Goal: Information Seeking & Learning: Learn about a topic

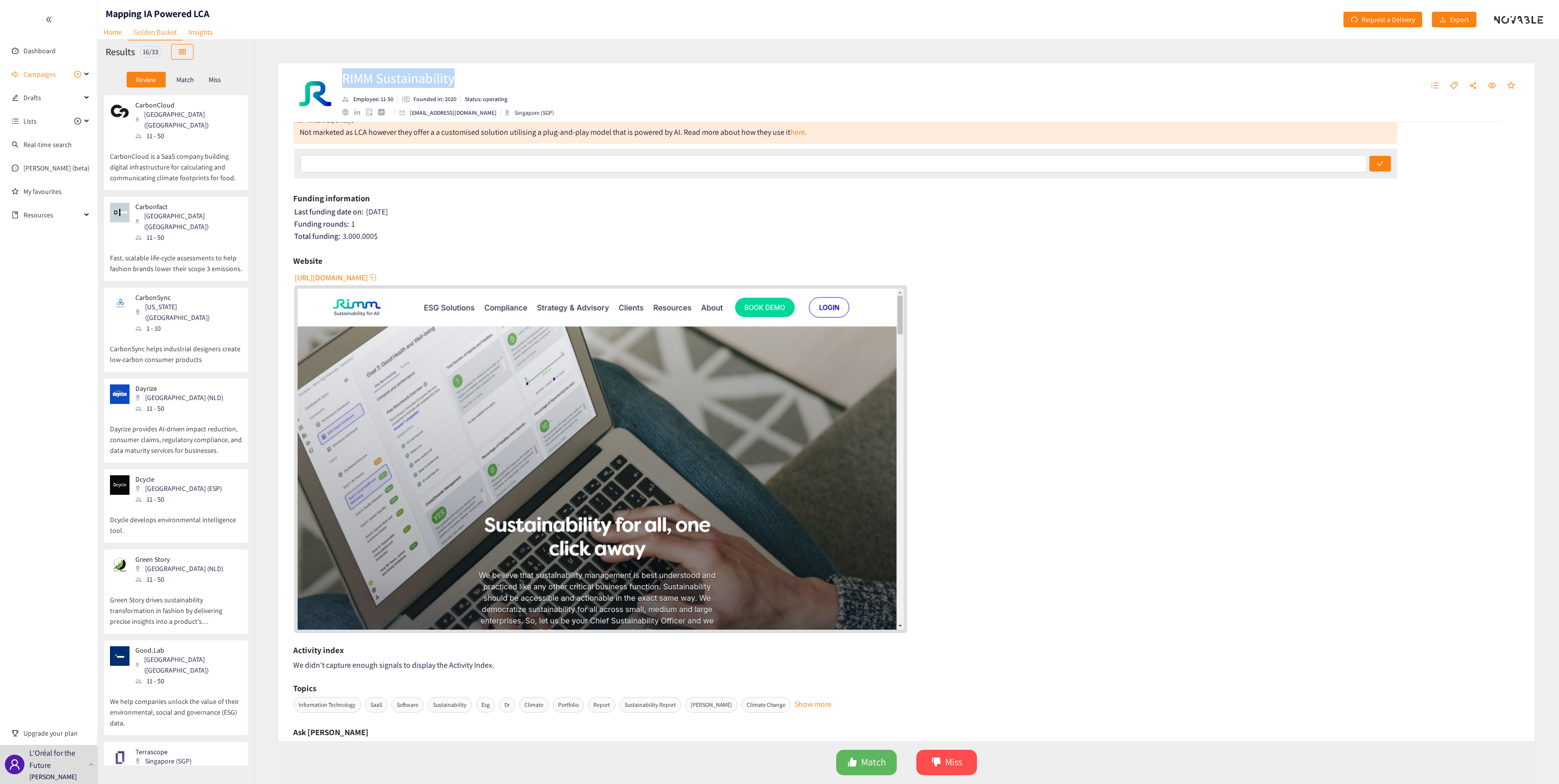
click at [179, 157] on p "CarbonCloud is a SaaS company building digital infrastructure for calculating a…" at bounding box center [176, 162] width 132 height 42
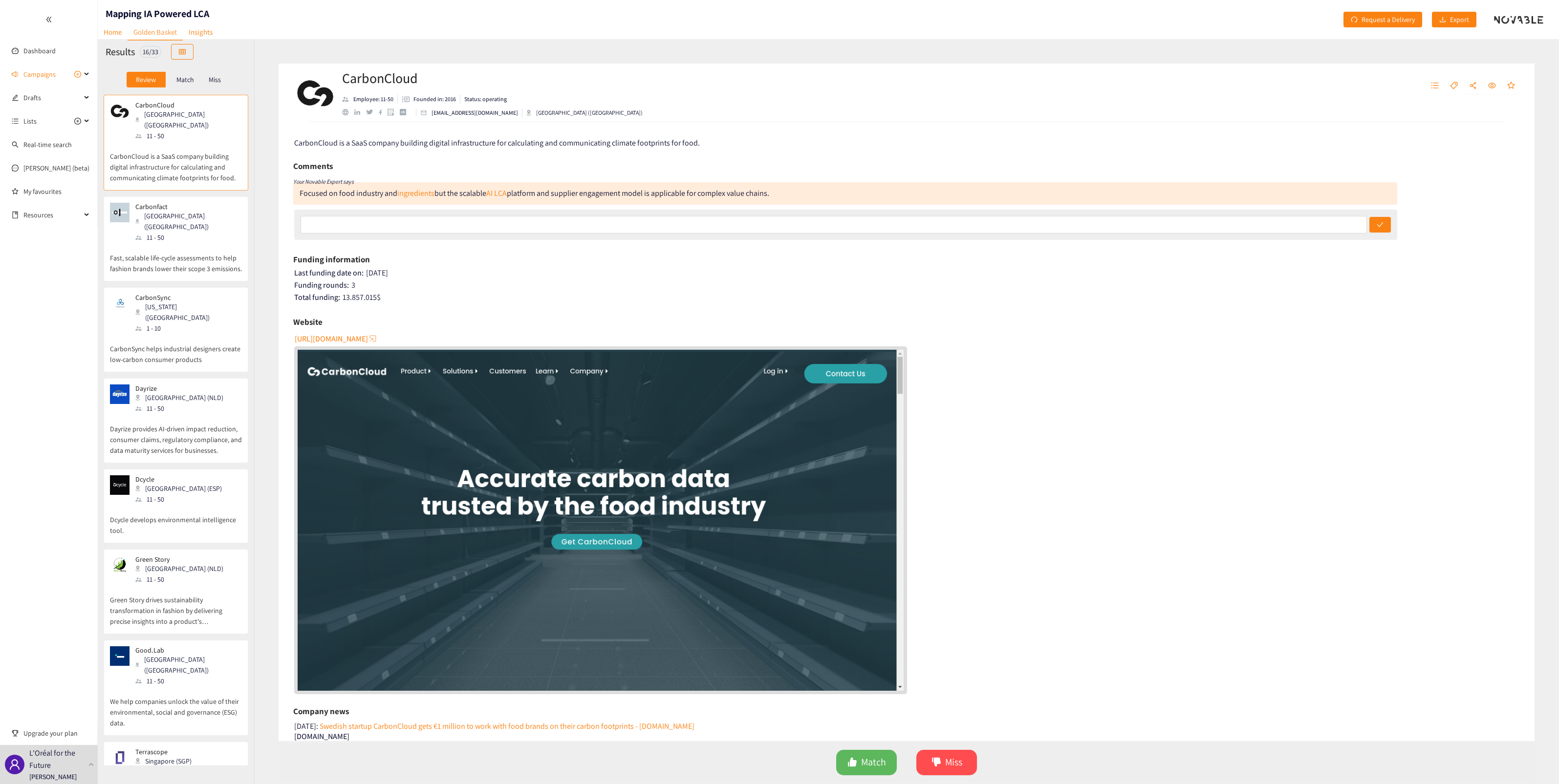
click at [169, 211] on div "[GEOGRAPHIC_DATA] ([GEOGRAPHIC_DATA])" at bounding box center [188, 221] width 105 height 22
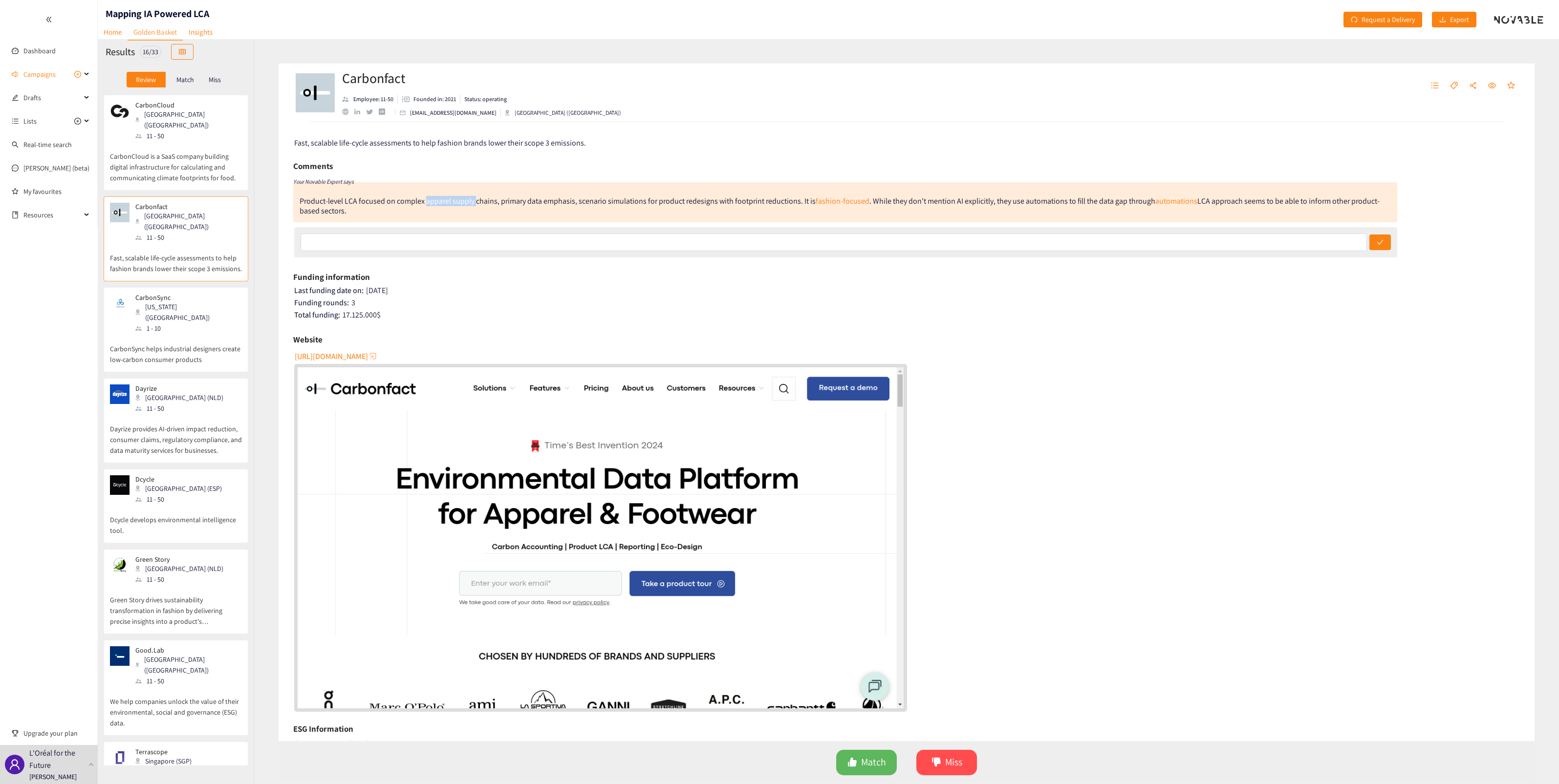
drag, startPoint x: 425, startPoint y: 204, endPoint x: 474, endPoint y: 205, distance: 49.0
click at [474, 205] on div "Product-level LCA focused on complex apparel supply chains, primary data emphas…" at bounding box center [839, 206] width 1080 height 20
drag, startPoint x: 474, startPoint y: 205, endPoint x: 467, endPoint y: 214, distance: 11.4
click at [467, 214] on div "Product-level LCA focused on complex apparel supply chains, primary data emphas…" at bounding box center [845, 202] width 1104 height 40
click at [367, 356] on span "[URL][DOMAIN_NAME]" at bounding box center [331, 356] width 73 height 12
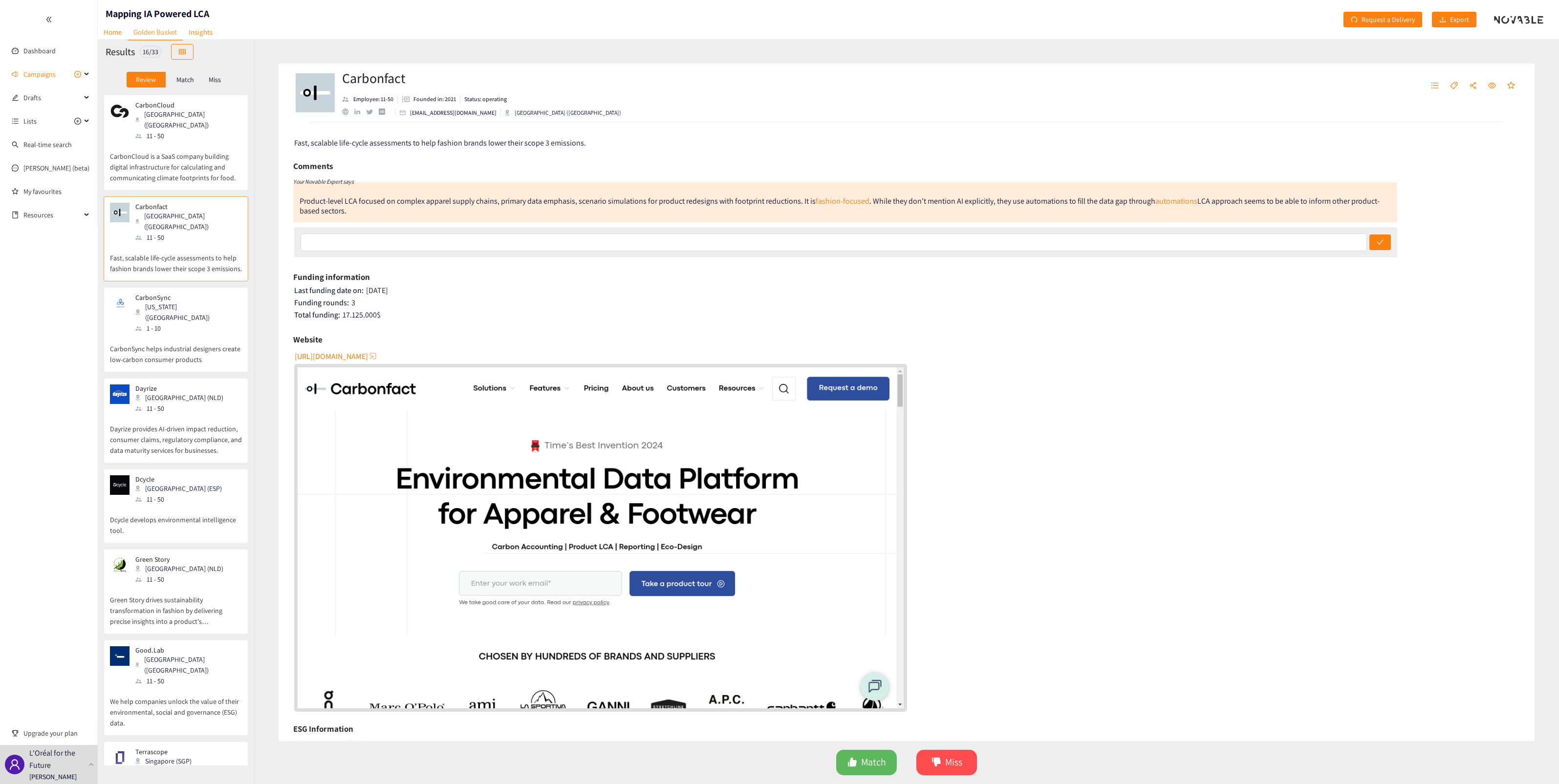
click at [192, 323] on div "1 - 10" at bounding box center [188, 328] width 105 height 11
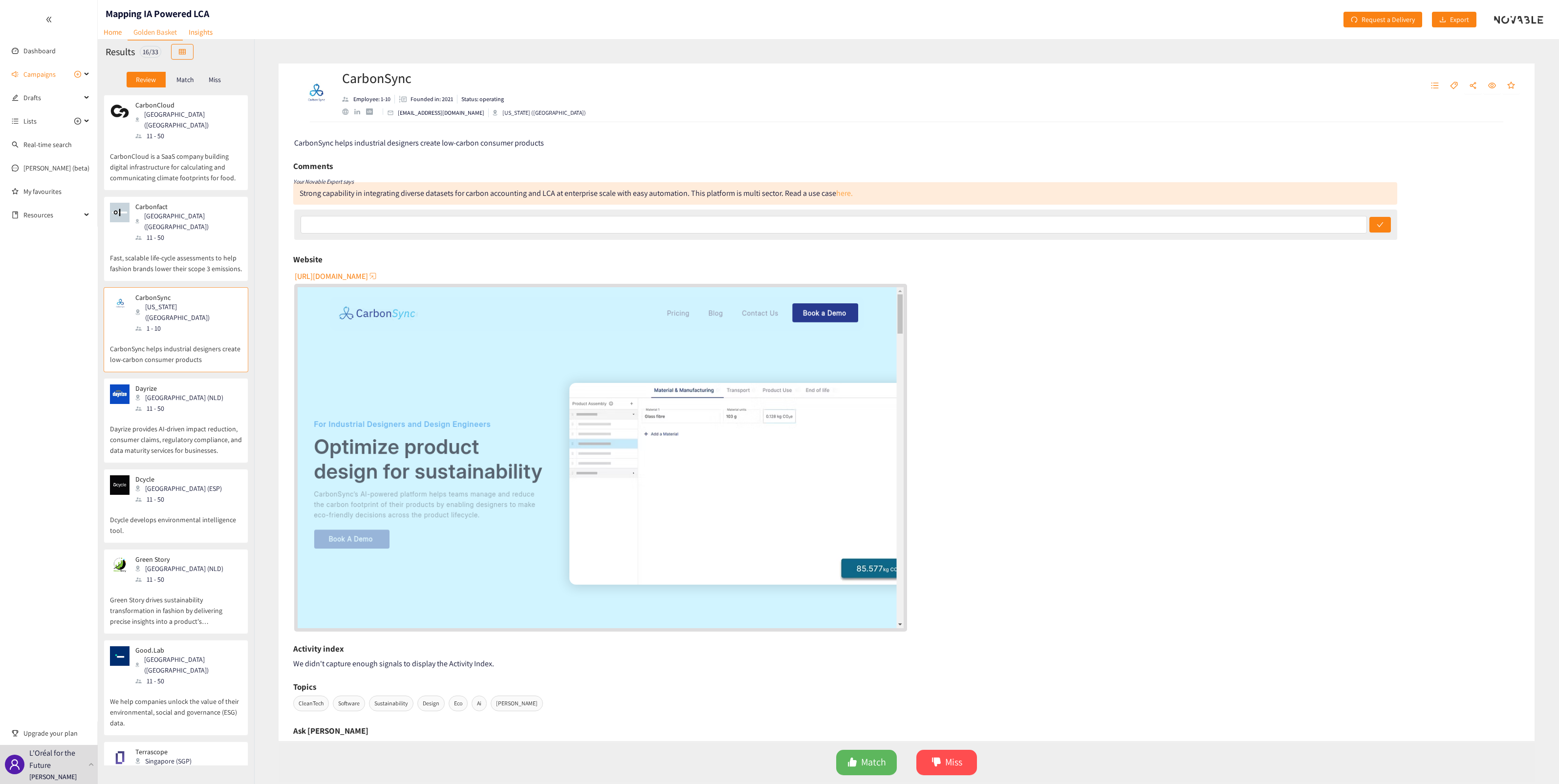
click at [776, 195] on link "here." at bounding box center [844, 193] width 16 height 10
click at [184, 393] on div "11 - 50" at bounding box center [182, 408] width 94 height 11
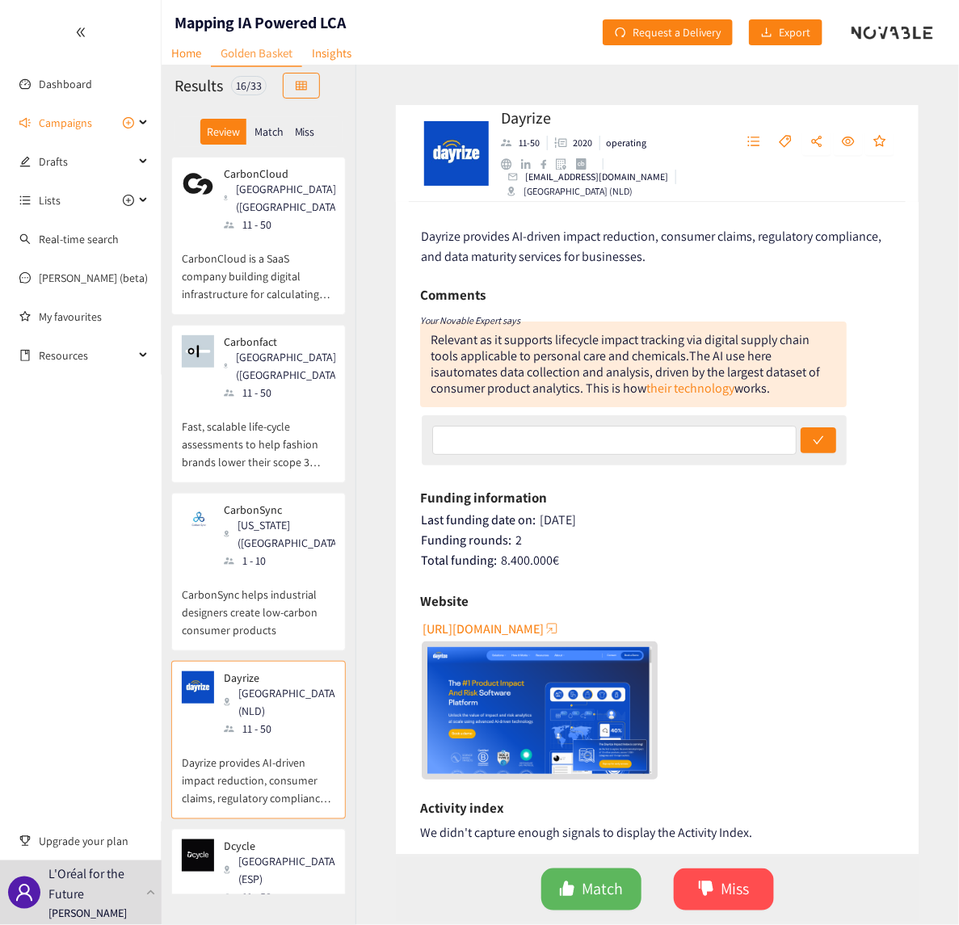
click at [236, 569] on p "CarbonSync helps industrial designers create low-carbon consumer products" at bounding box center [258, 603] width 153 height 69
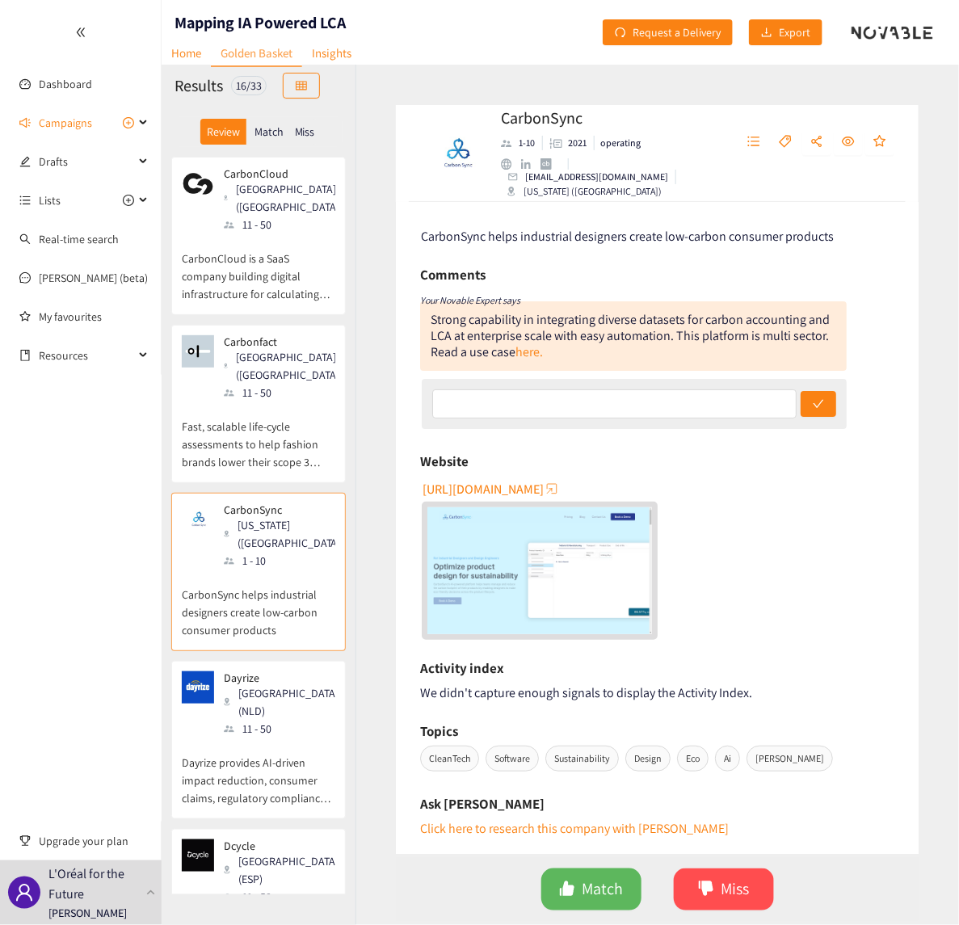
click at [171, 649] on div "Dayrize [GEOGRAPHIC_DATA] (NLD) 11 - 50 Dayrize provides AI-driven impact reduc…" at bounding box center [258, 740] width 174 height 158
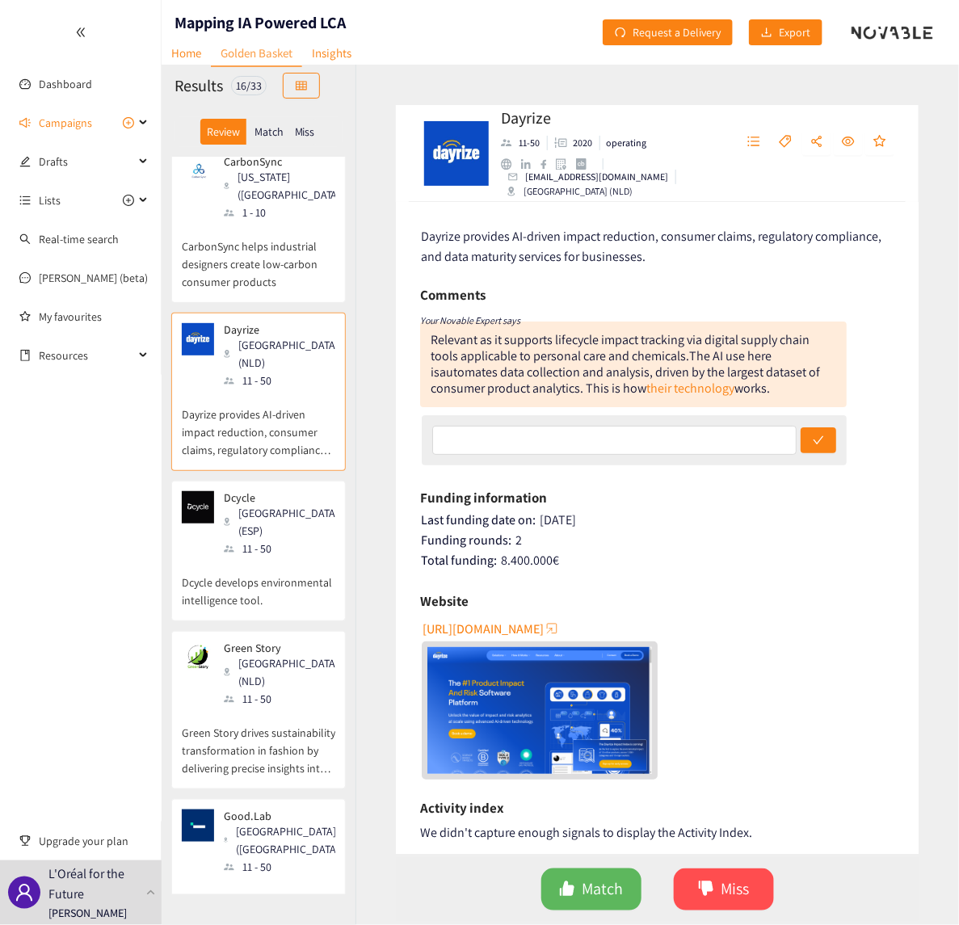
scroll to position [404, 0]
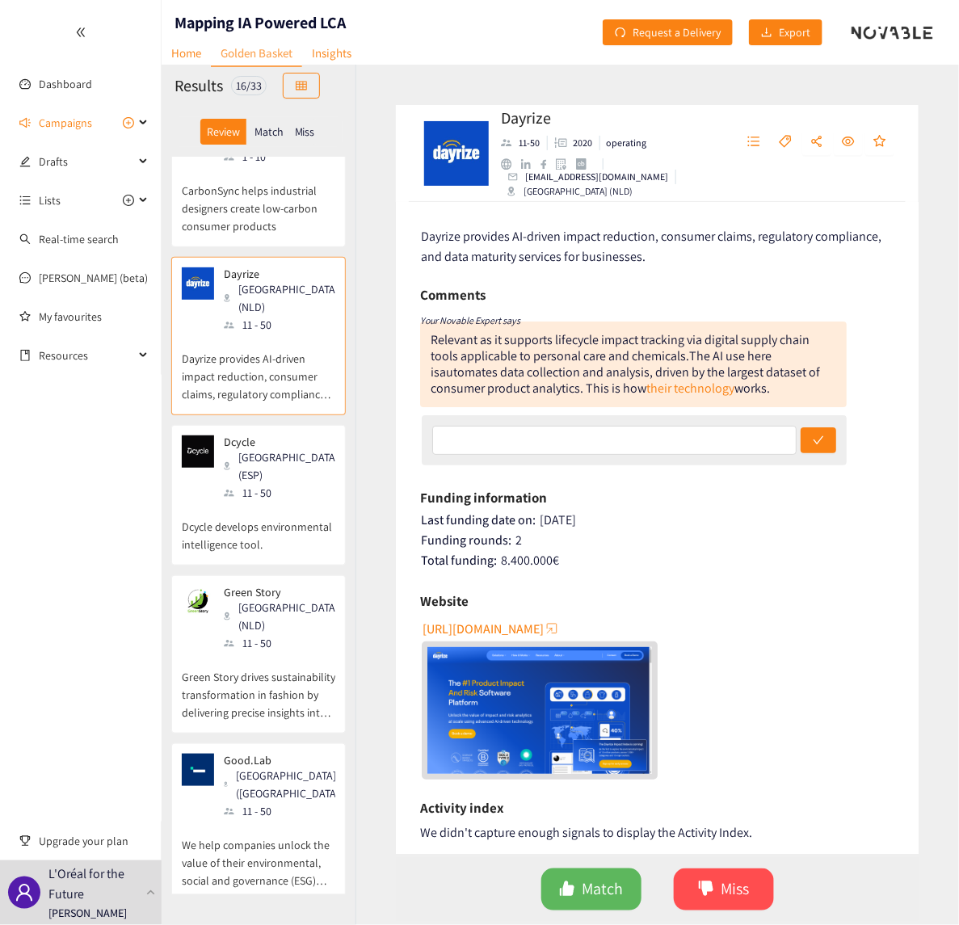
click at [247, 634] on div "11 - 50" at bounding box center [284, 643] width 121 height 18
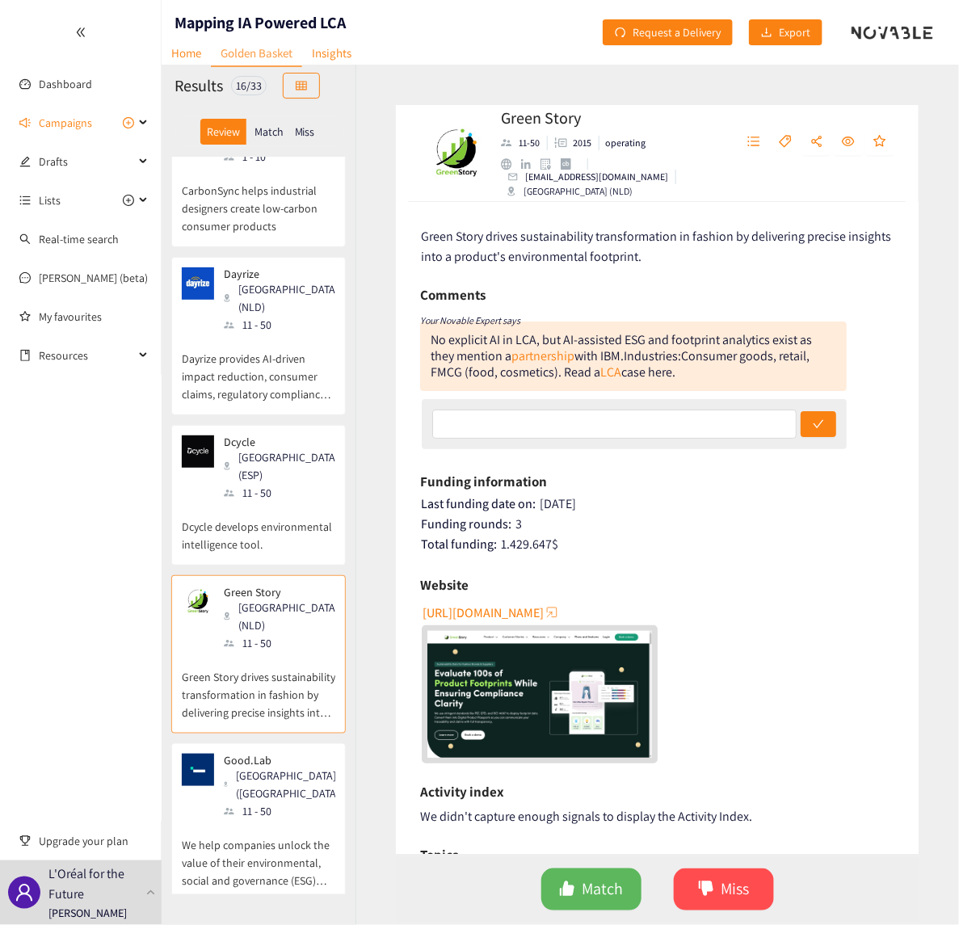
scroll to position [0, 0]
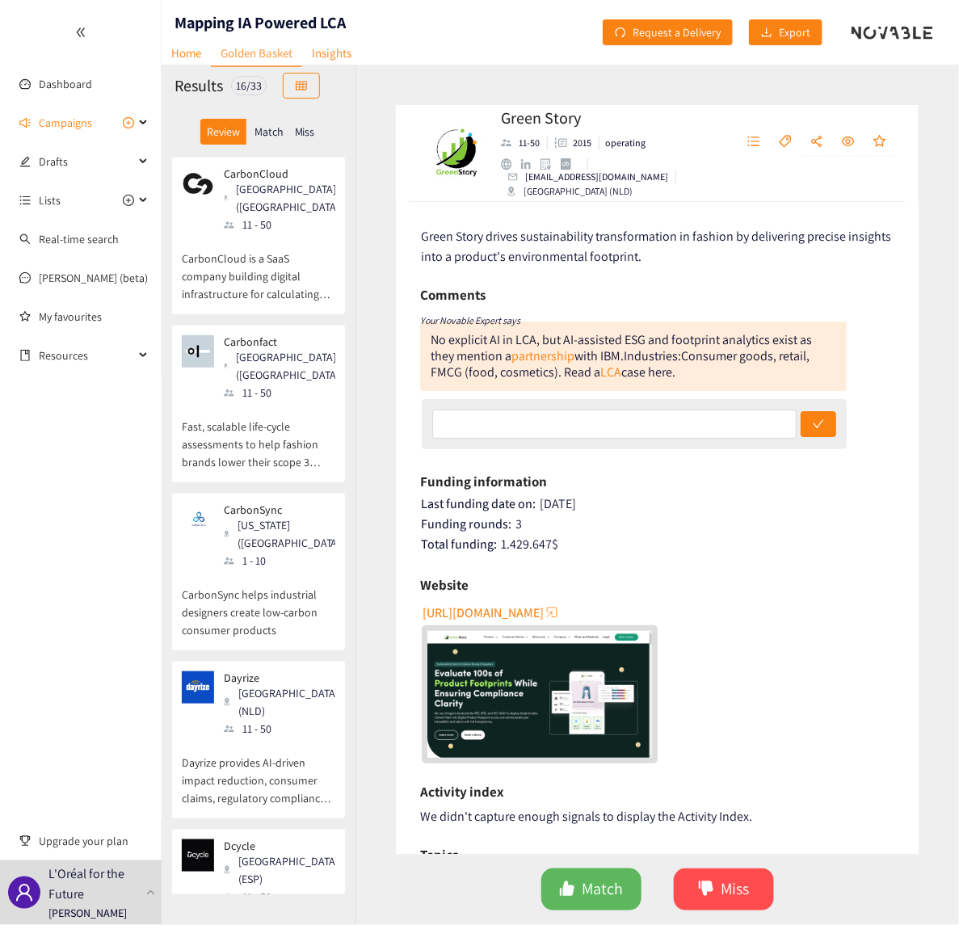
click at [309, 263] on p "CarbonCloud is a SaaS company building digital infrastructure for calculating a…" at bounding box center [258, 267] width 153 height 69
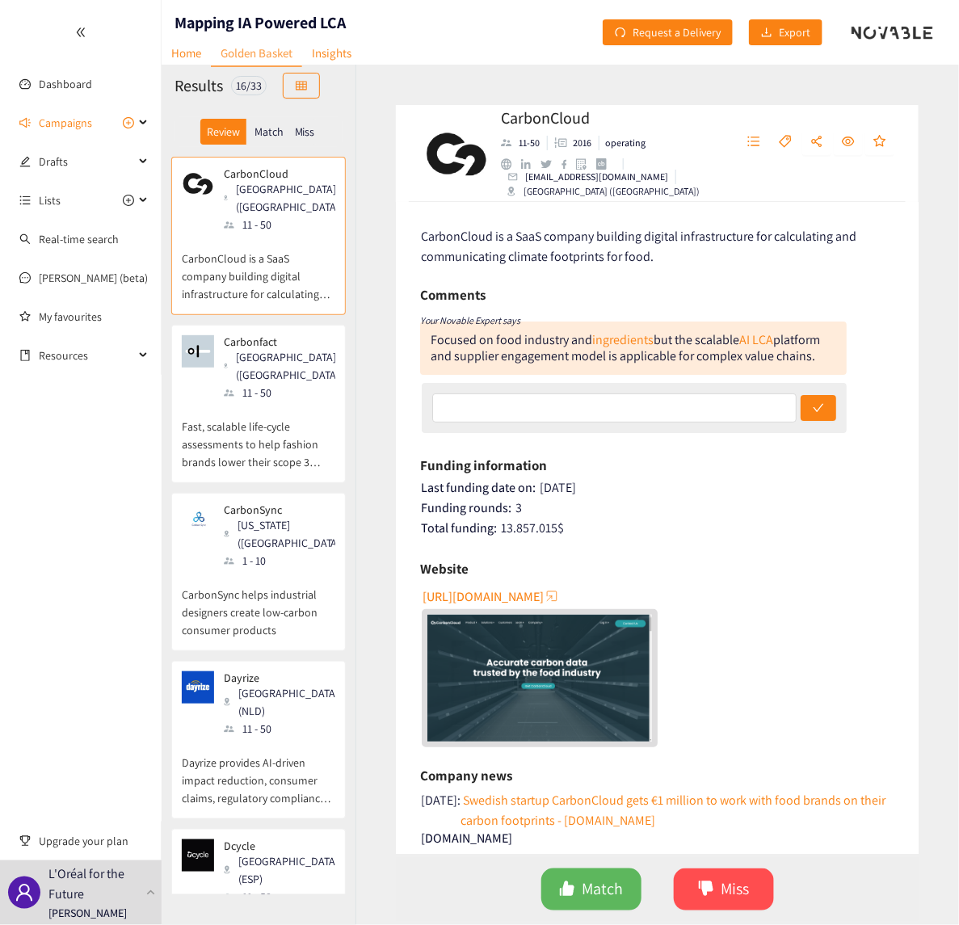
click at [243, 196] on div "[GEOGRAPHIC_DATA] ([GEOGRAPHIC_DATA])" at bounding box center [284, 198] width 121 height 36
click at [250, 401] on p "Fast, scalable life-cycle assessments to help fashion brands lower their scope …" at bounding box center [258, 435] width 153 height 69
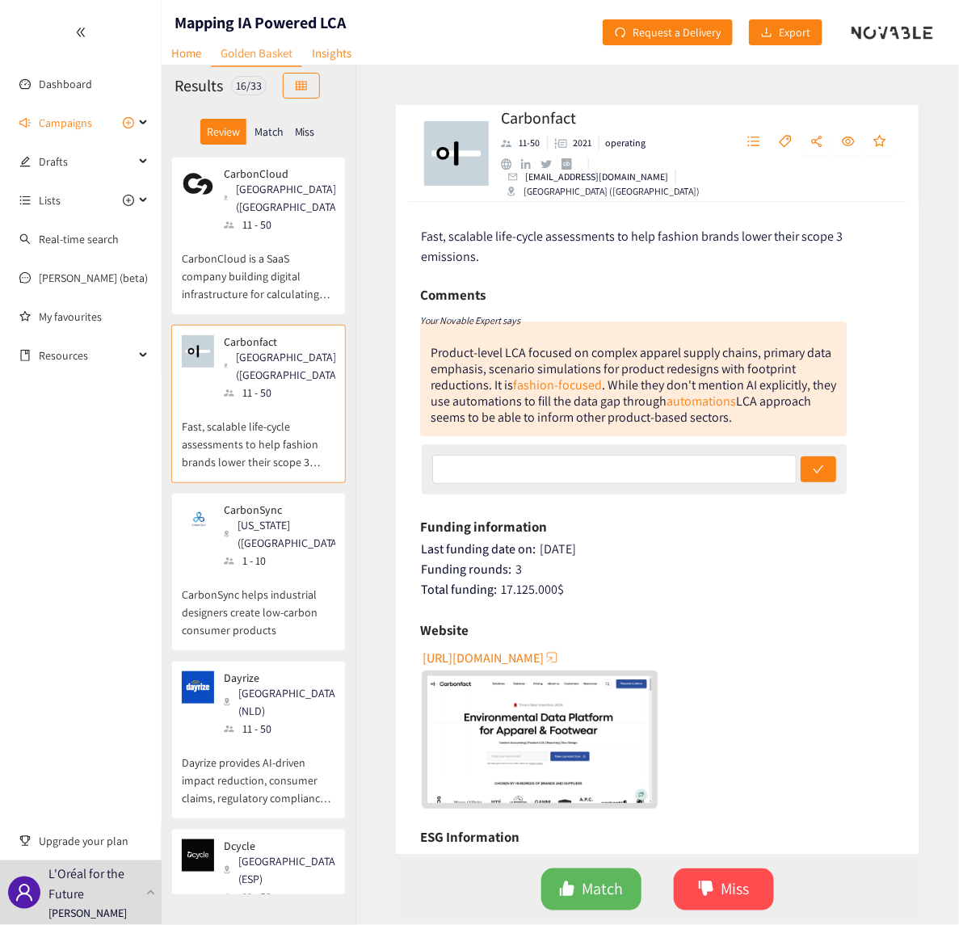
click at [246, 516] on div "[US_STATE] ([GEOGRAPHIC_DATA])" at bounding box center [284, 534] width 121 height 36
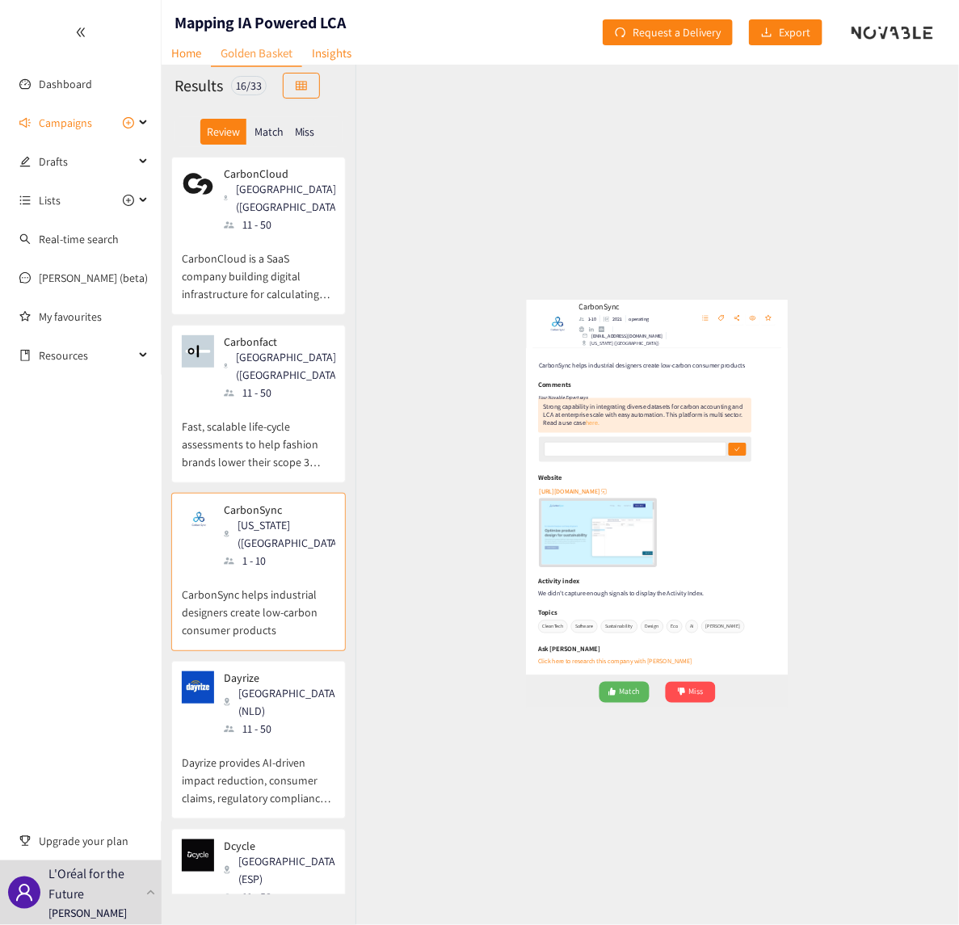
click at [523, 349] on link "here." at bounding box center [528, 351] width 27 height 17
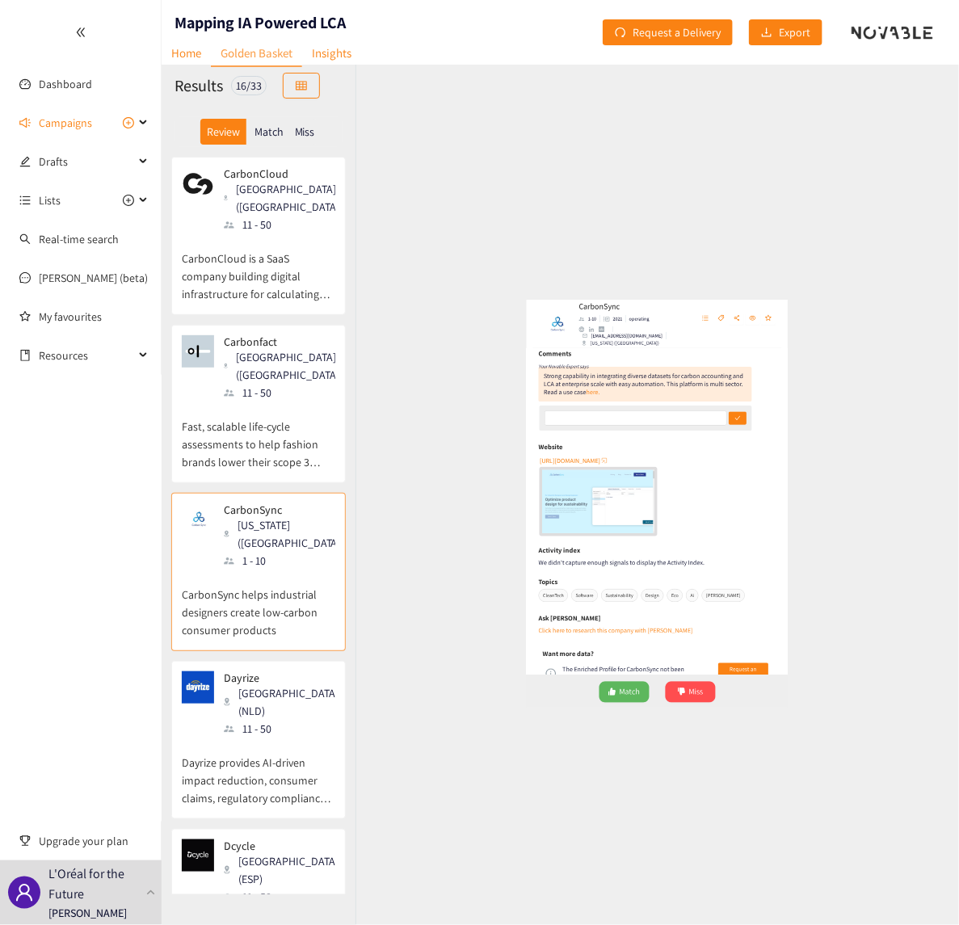
scroll to position [192, 0]
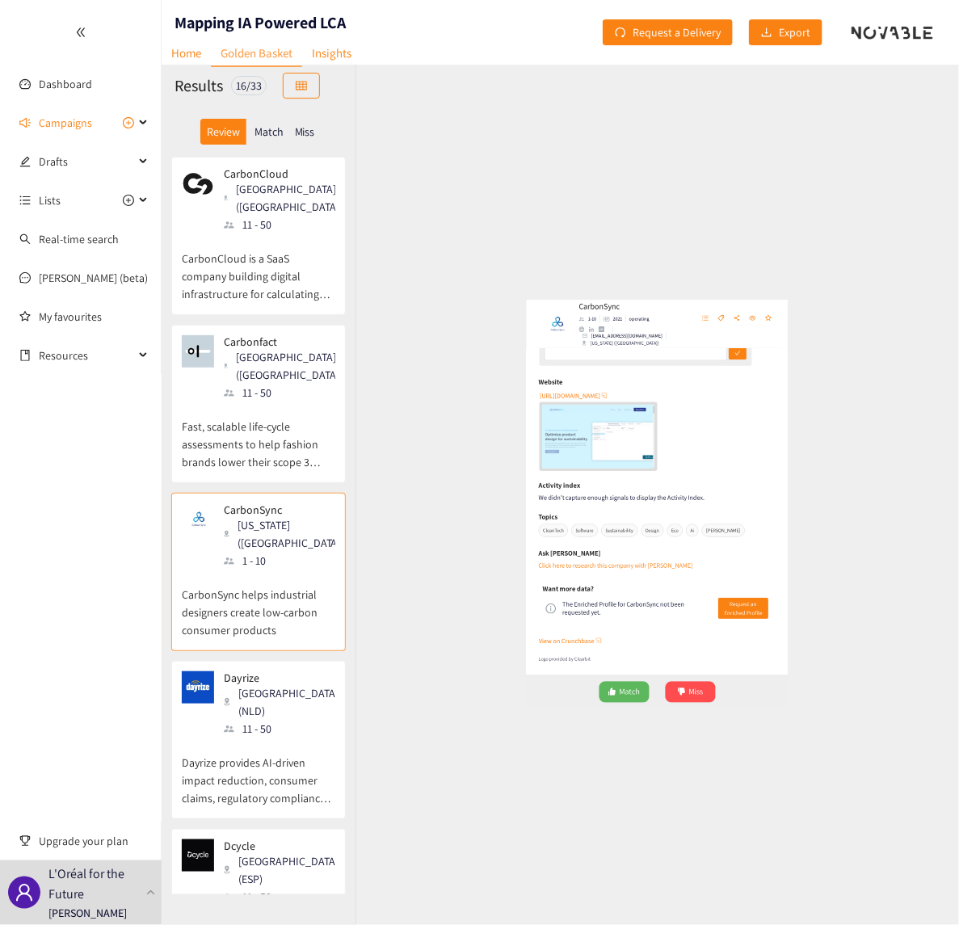
click at [292, 649] on div "[GEOGRAPHIC_DATA] (NLD)" at bounding box center [284, 702] width 121 height 36
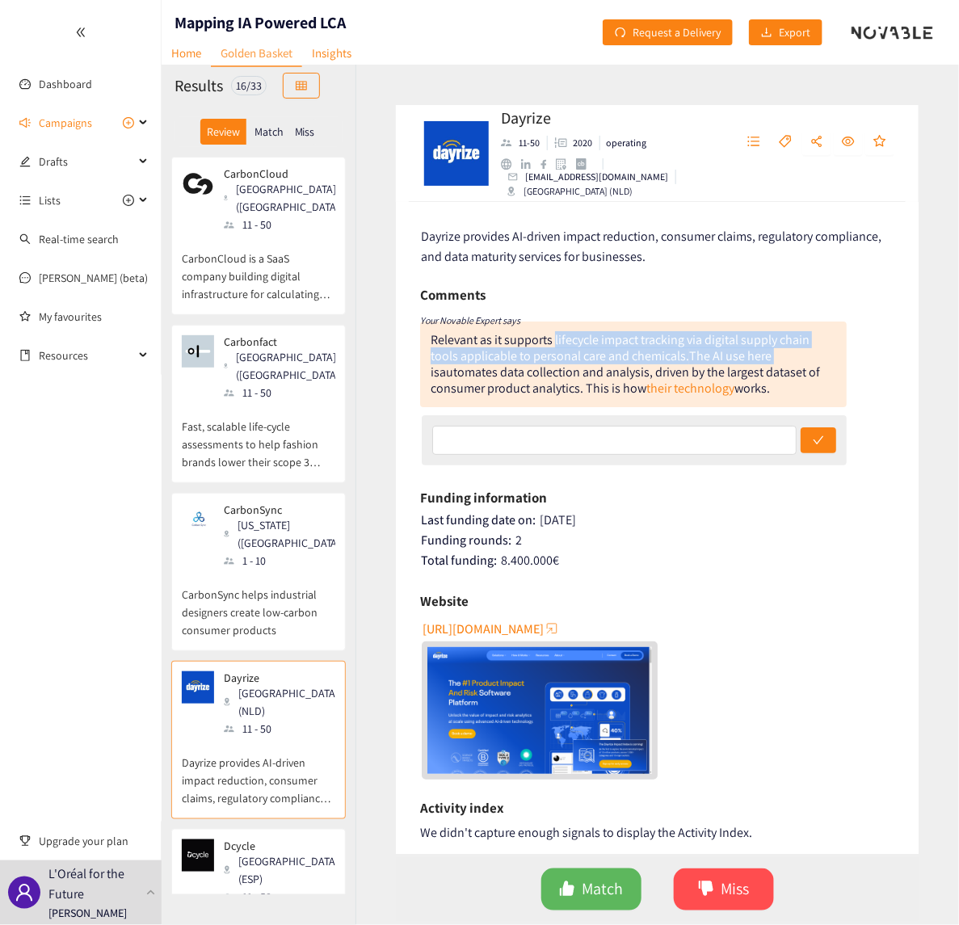
drag, startPoint x: 555, startPoint y: 339, endPoint x: 768, endPoint y: 349, distance: 213.4
click at [768, 349] on div "Relevant as it supports lifecycle impact tracking via digital supply chain tool…" at bounding box center [624, 363] width 389 height 65
drag, startPoint x: 768, startPoint y: 349, endPoint x: 672, endPoint y: 351, distance: 96.1
click at [672, 351] on div "Relevant as it supports lifecycle impact tracking via digital supply chain tool…" at bounding box center [619, 347] width 379 height 33
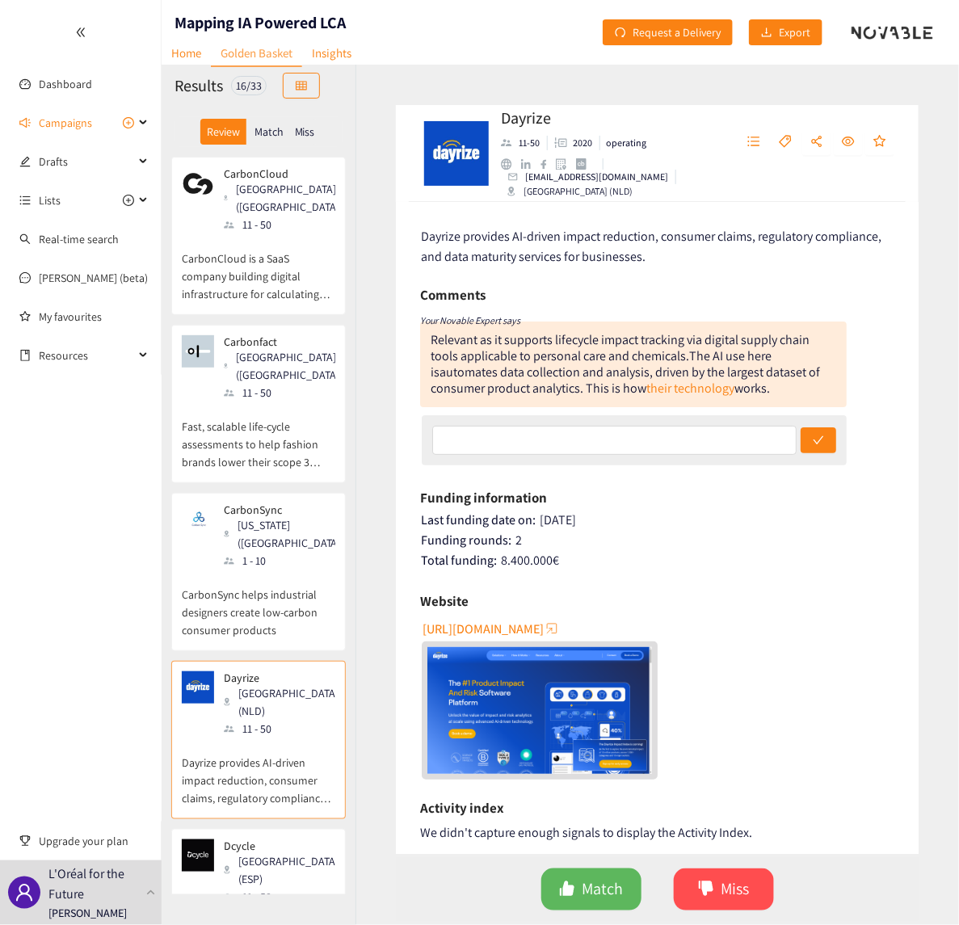
click at [474, 624] on span "[URL][DOMAIN_NAME]" at bounding box center [482, 629] width 121 height 20
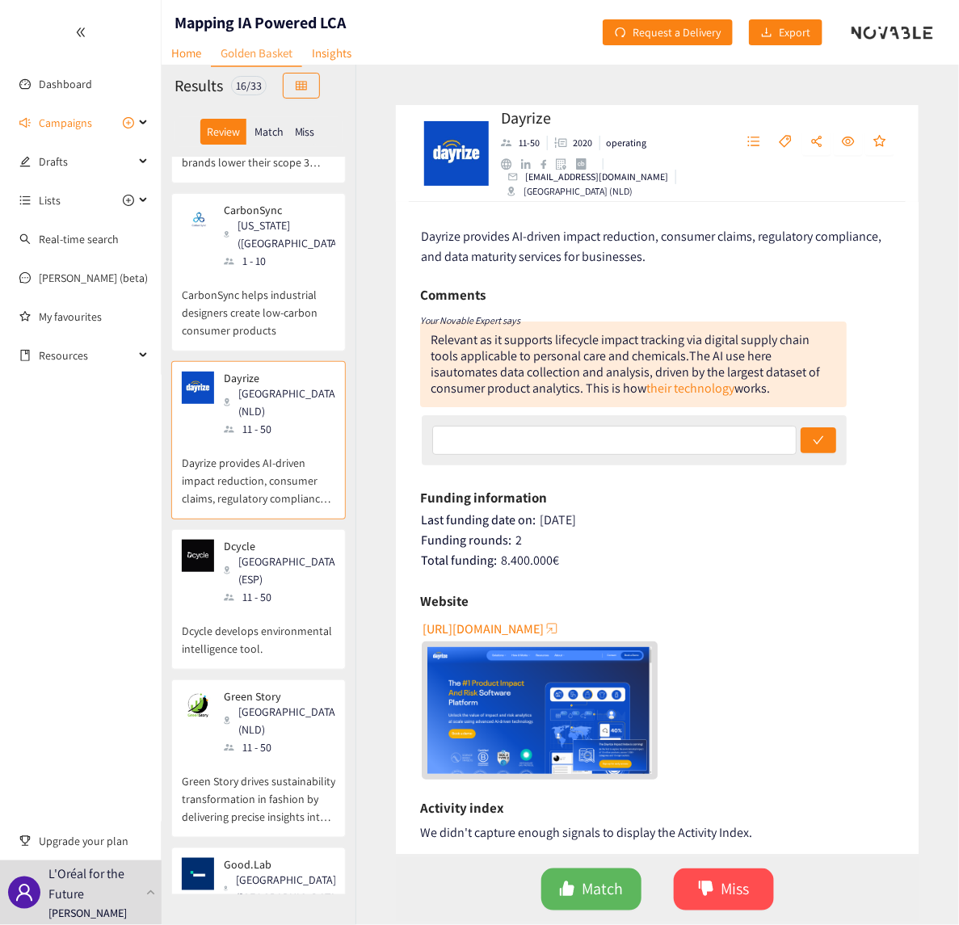
scroll to position [303, 0]
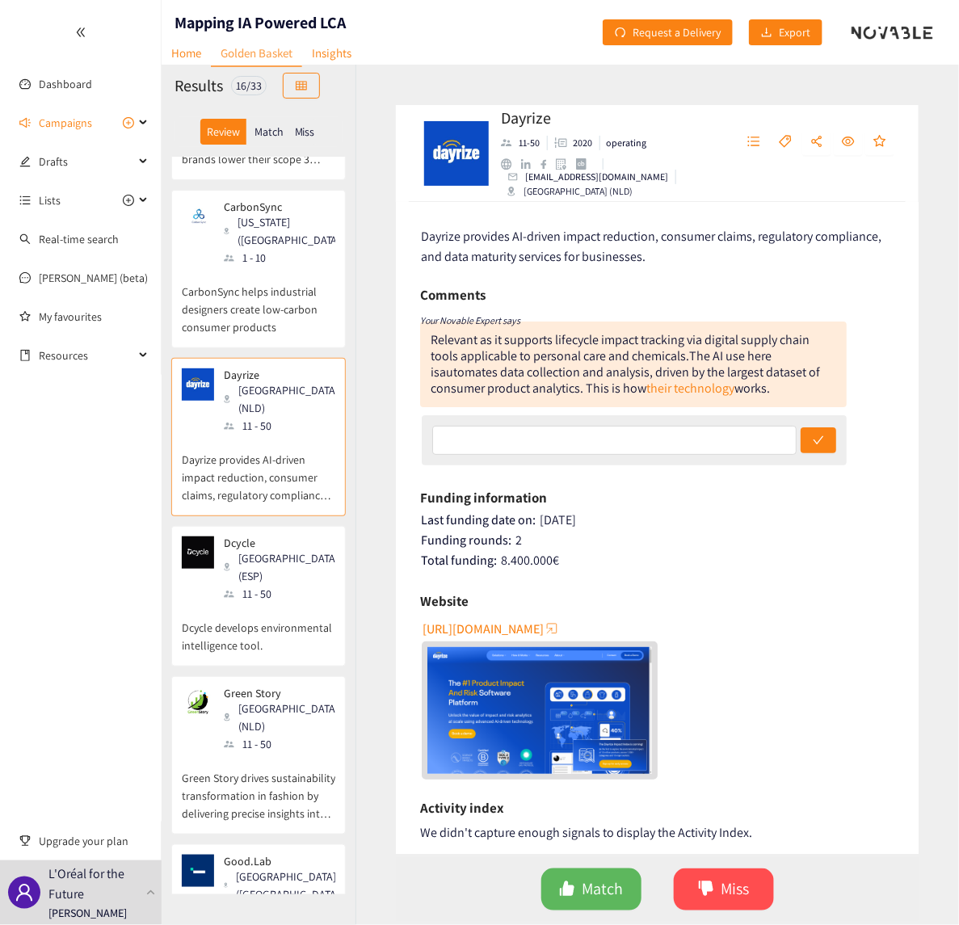
click at [242, 585] on div "11 - 50" at bounding box center [284, 594] width 121 height 18
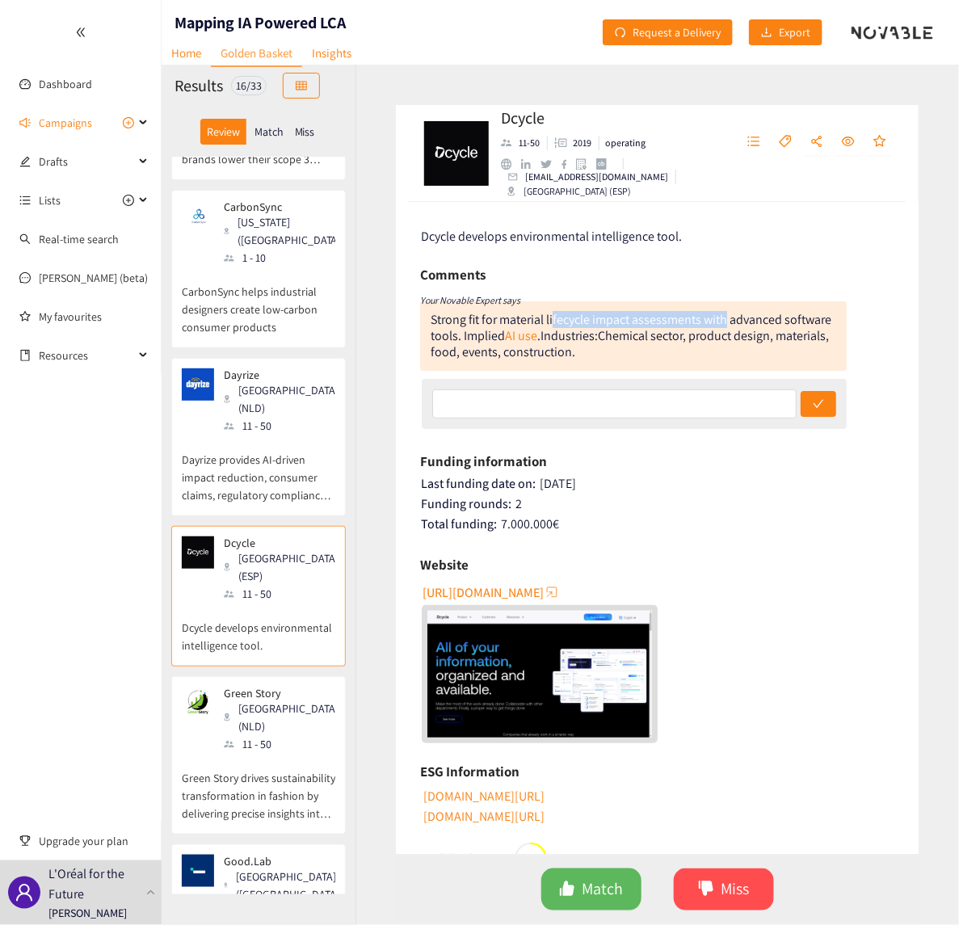
drag, startPoint x: 552, startPoint y: 315, endPoint x: 727, endPoint y: 319, distance: 175.3
click at [727, 319] on div "Strong fit for material lifecycle impact assessments with advanced software too…" at bounding box center [630, 327] width 401 height 33
drag, startPoint x: 603, startPoint y: 335, endPoint x: 632, endPoint y: 355, distance: 35.4
click at [632, 355] on div "Strong fit for material lifecycle impact assessments with advanced software too…" at bounding box center [633, 335] width 426 height 69
drag, startPoint x: 632, startPoint y: 355, endPoint x: 684, endPoint y: 365, distance: 52.6
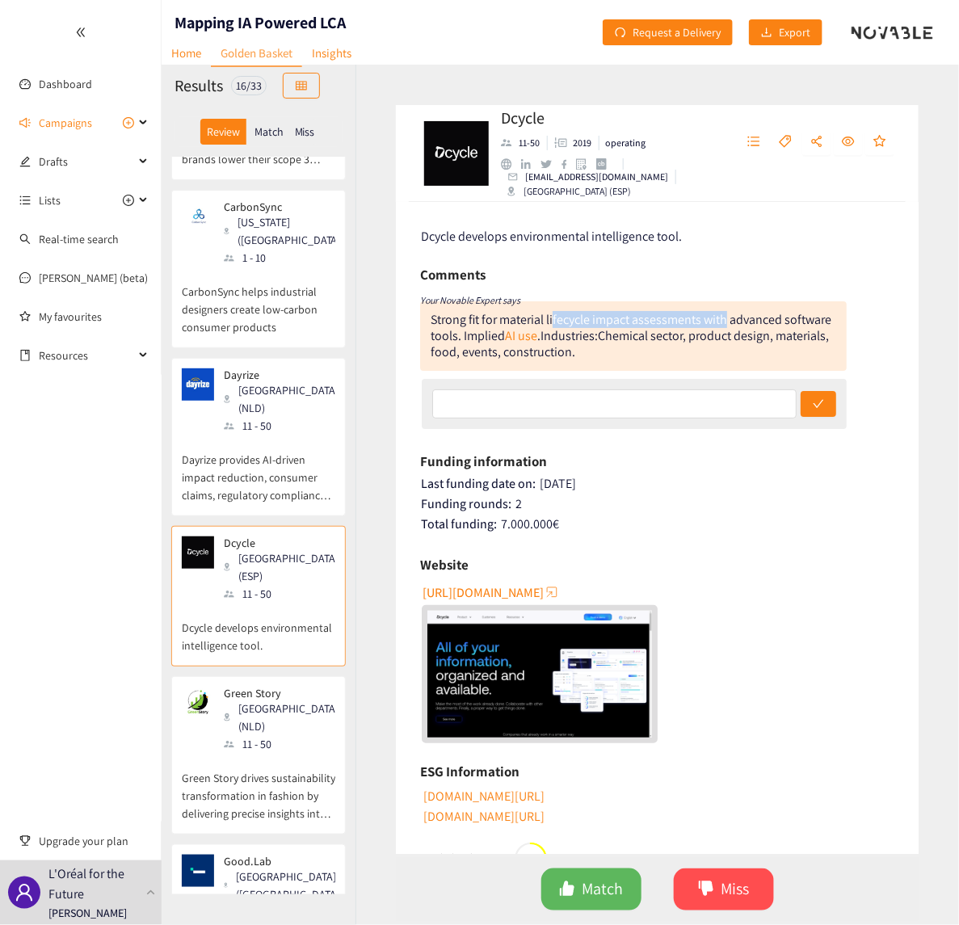
click at [684, 365] on div "Strong fit for material lifecycle impact assessments with advanced software too…" at bounding box center [633, 335] width 426 height 69
click at [490, 584] on span "[URL][DOMAIN_NAME]" at bounding box center [482, 592] width 121 height 20
click at [220, 649] on div "Green Story [GEOGRAPHIC_DATA] (NLD) 11 - 50" at bounding box center [274, 719] width 121 height 66
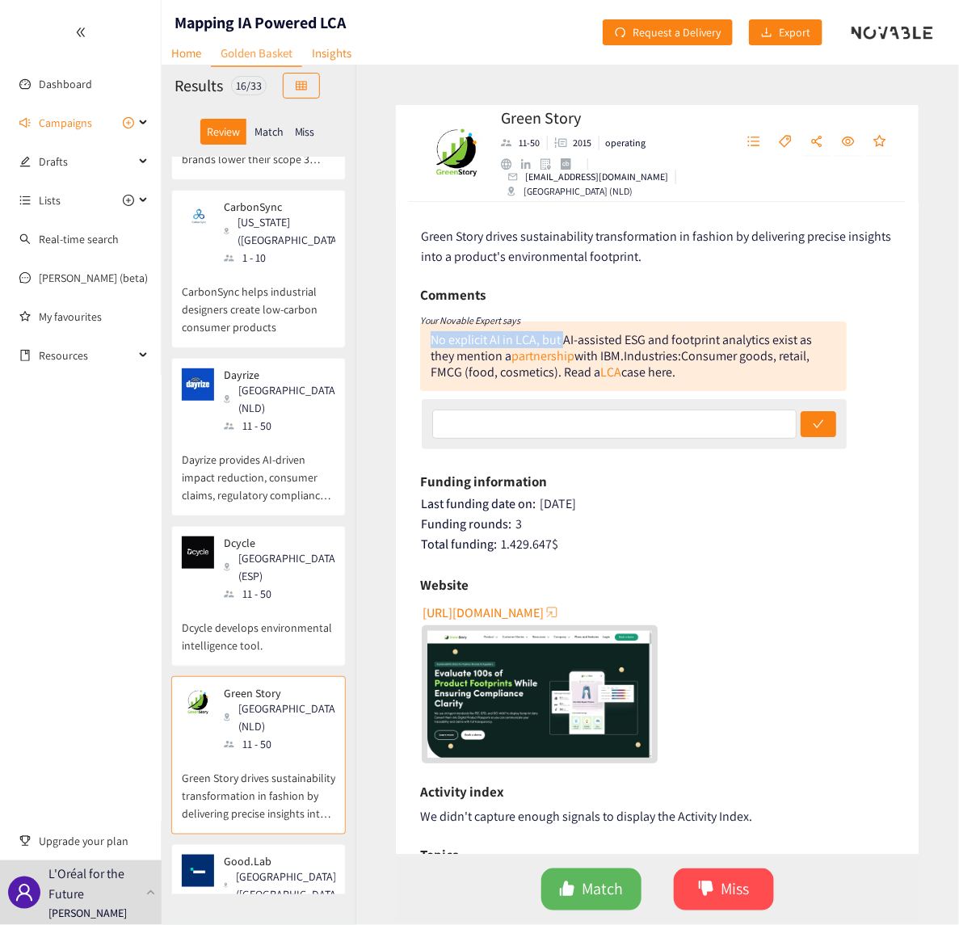
drag, startPoint x: 430, startPoint y: 337, endPoint x: 562, endPoint y: 341, distance: 132.5
click at [562, 341] on div "No explicit AI in LCA, but AI-assisted ESG and footprint analytics exist as the…" at bounding box center [620, 347] width 381 height 33
drag, startPoint x: 562, startPoint y: 341, endPoint x: 573, endPoint y: 445, distance: 104.8
click at [573, 445] on div at bounding box center [635, 424] width 426 height 50
click at [546, 352] on link "partnership" at bounding box center [542, 355] width 63 height 17
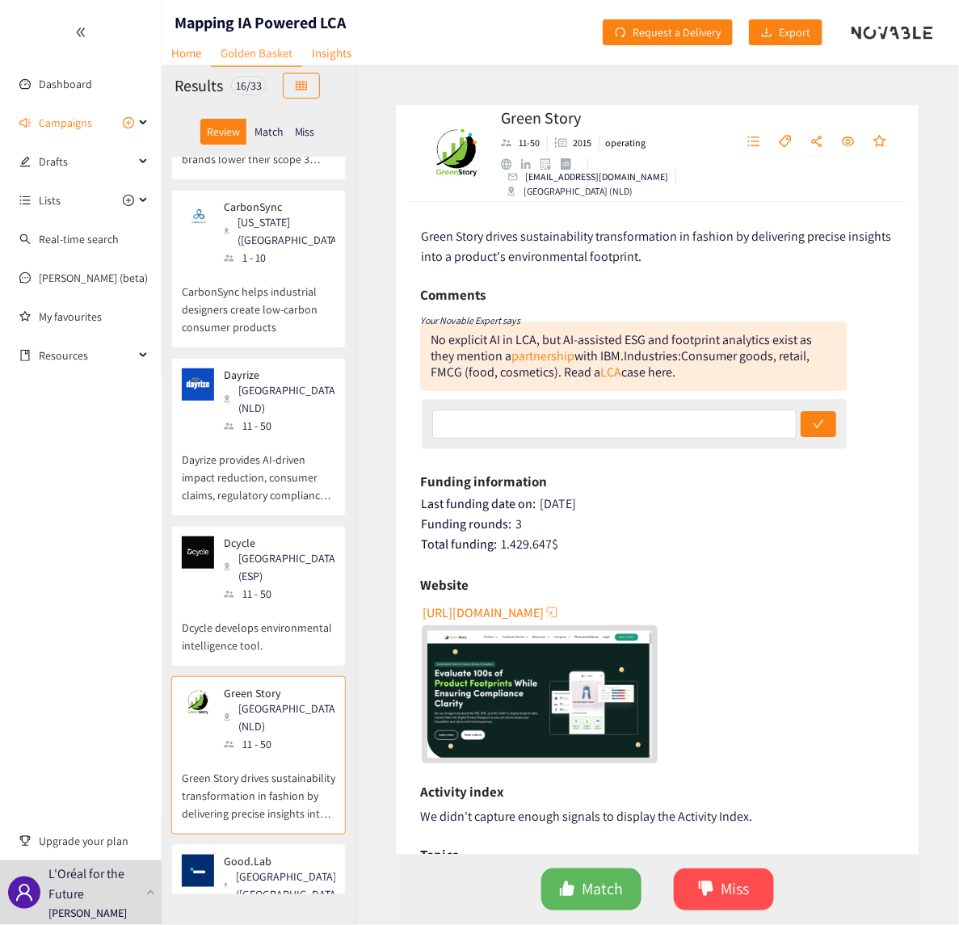
click at [607, 359] on div "No explicit AI in LCA, but AI-assisted ESG and footprint analytics exist as the…" at bounding box center [620, 347] width 381 height 33
click at [606, 364] on link "LCA" at bounding box center [610, 371] width 21 height 17
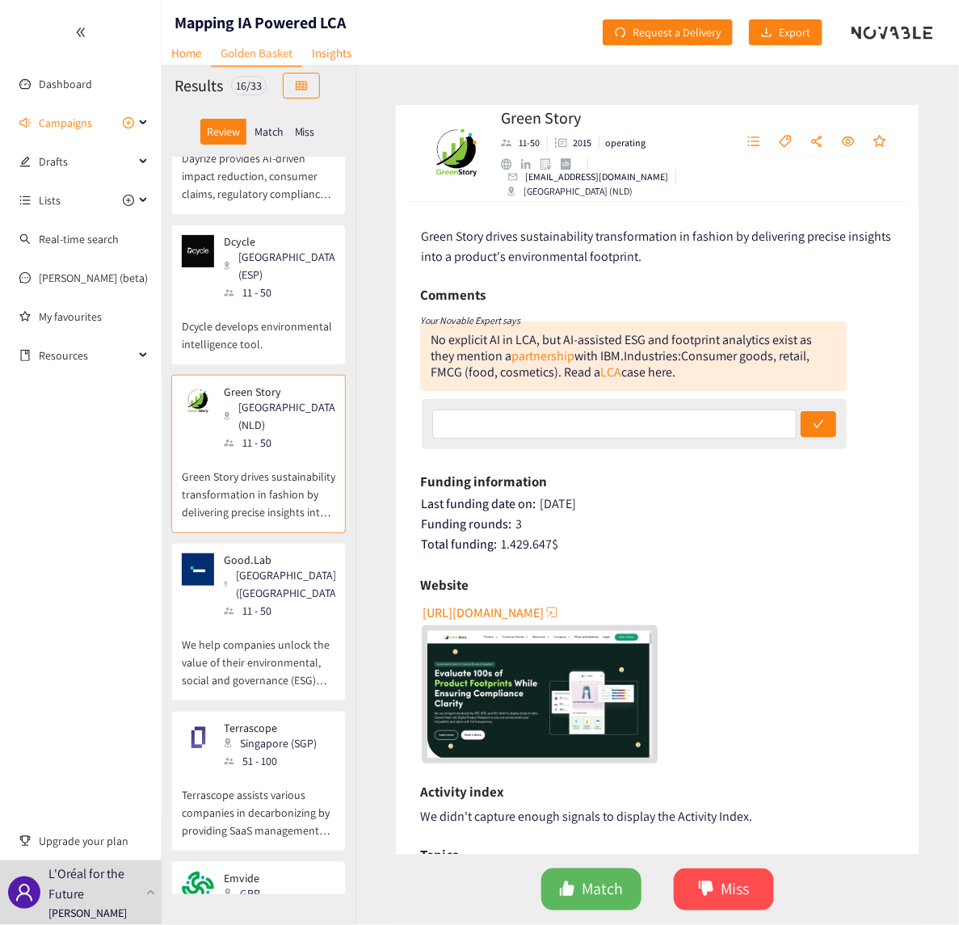
scroll to position [606, 0]
click at [257, 600] on div "11 - 50" at bounding box center [284, 609] width 121 height 18
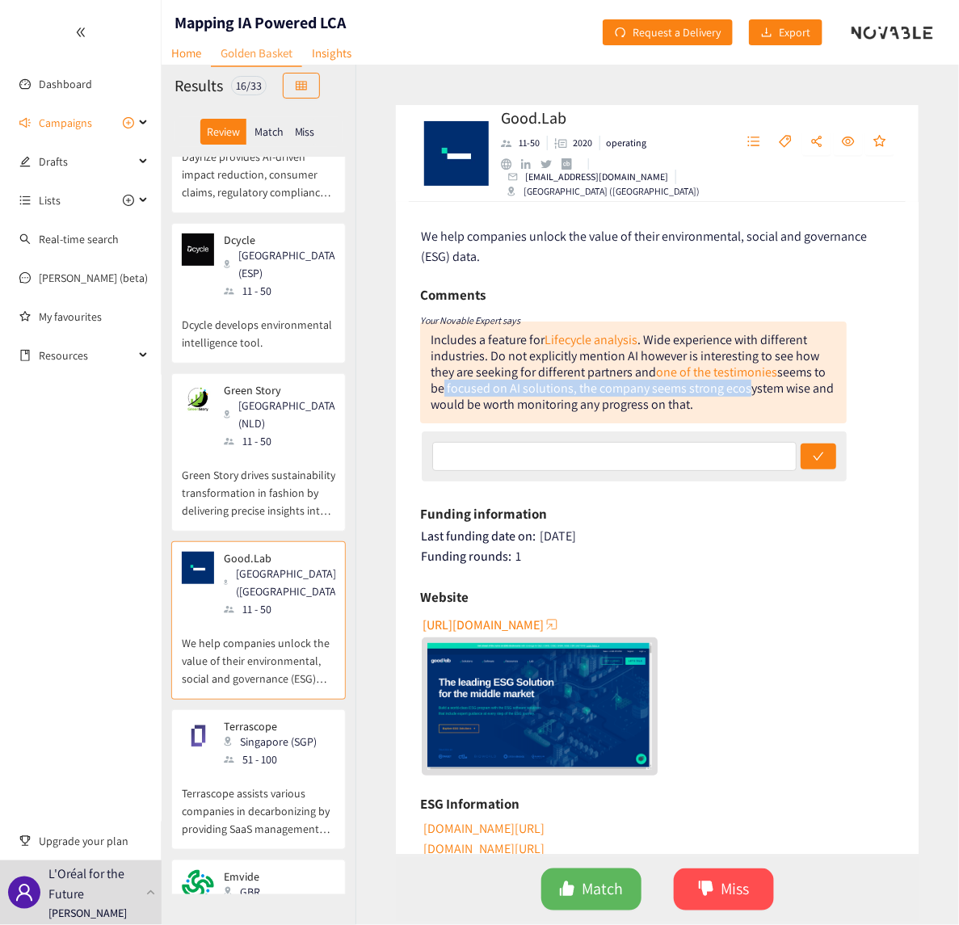
drag, startPoint x: 434, startPoint y: 390, endPoint x: 740, endPoint y: 396, distance: 306.9
click at [740, 396] on div "Includes a feature for Lifecycle analysis . Wide experience with different indu…" at bounding box center [631, 372] width 403 height 82
click at [242, 649] on div "Singapore (SGP)" at bounding box center [275, 741] width 103 height 18
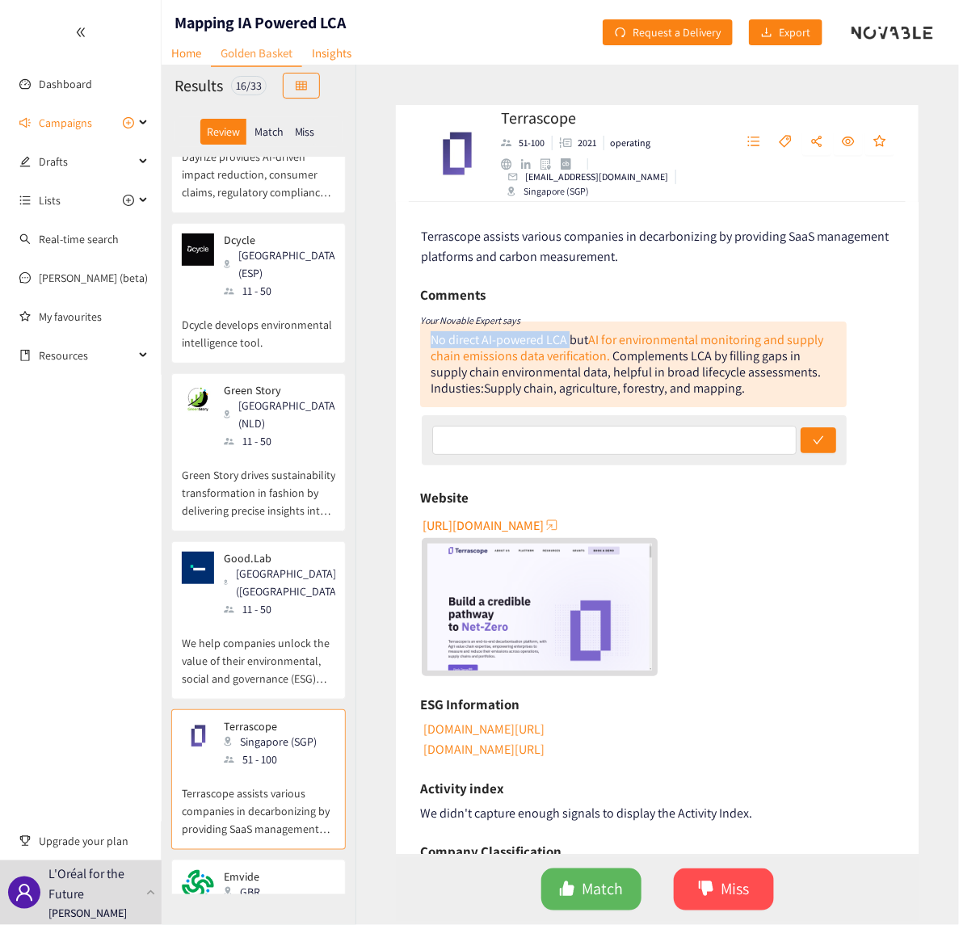
drag, startPoint x: 434, startPoint y: 338, endPoint x: 571, endPoint y: 343, distance: 137.4
click at [571, 343] on div "No direct AI-powered LCA but AI for environmental monitoring and supply chain e…" at bounding box center [626, 347] width 392 height 33
click at [250, 649] on div "GBR" at bounding box center [261, 892] width 74 height 18
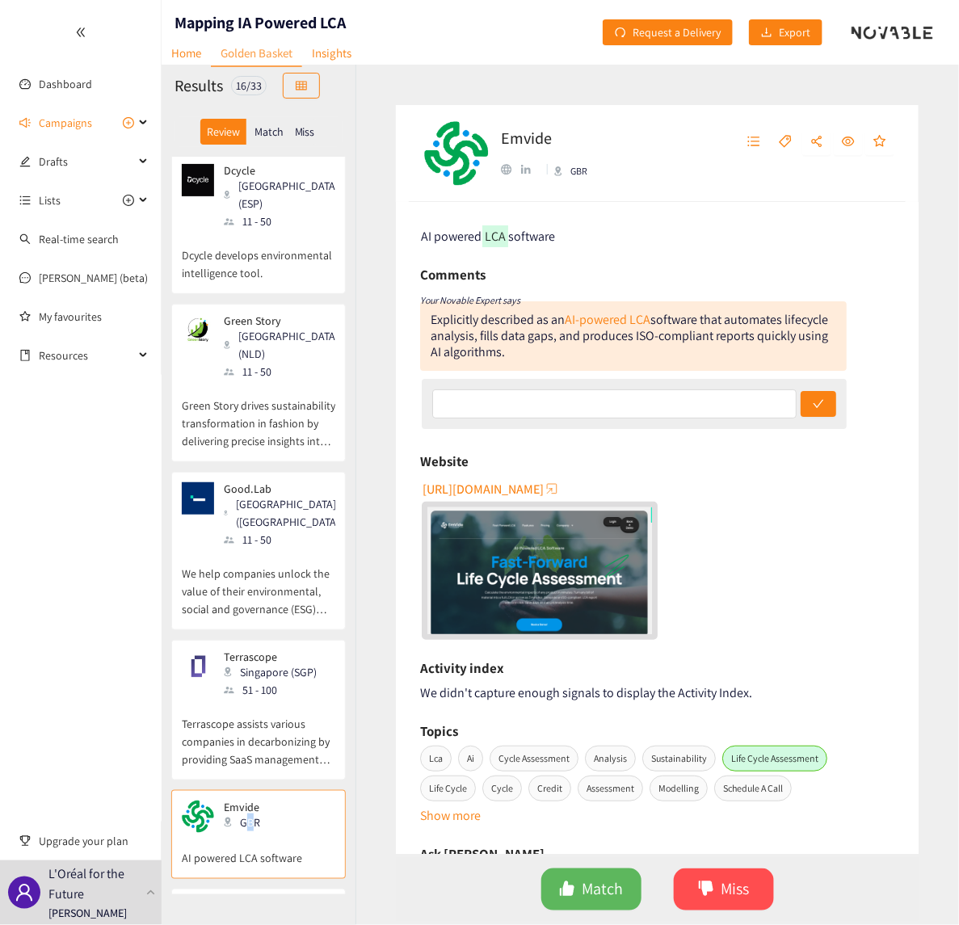
scroll to position [908, 0]
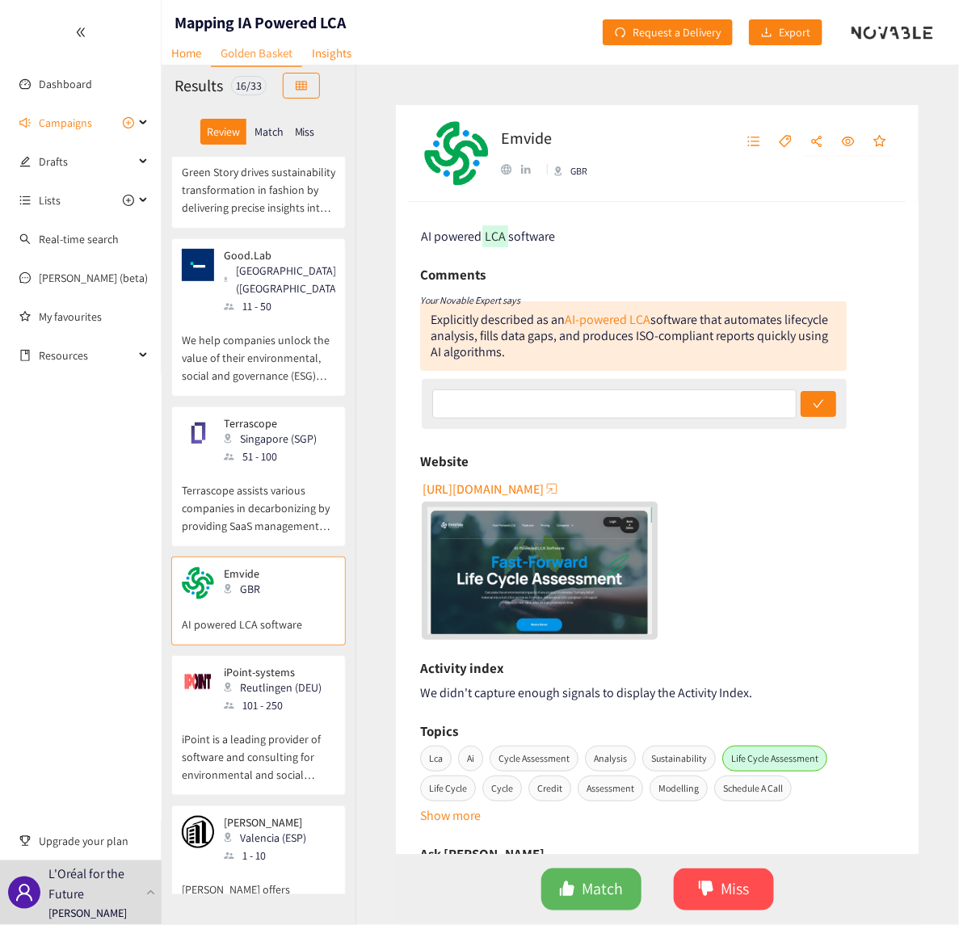
click at [244, 649] on div "Reutlingen (DEU)" at bounding box center [277, 687] width 107 height 18
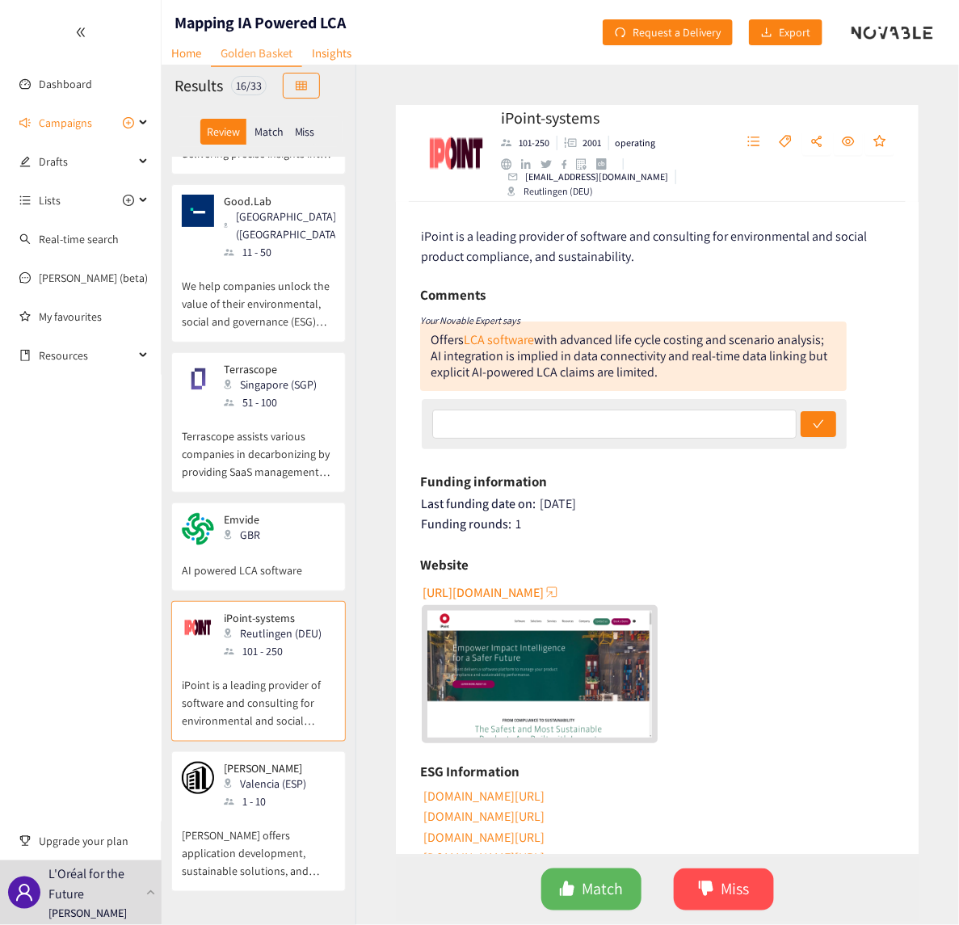
scroll to position [1110, 0]
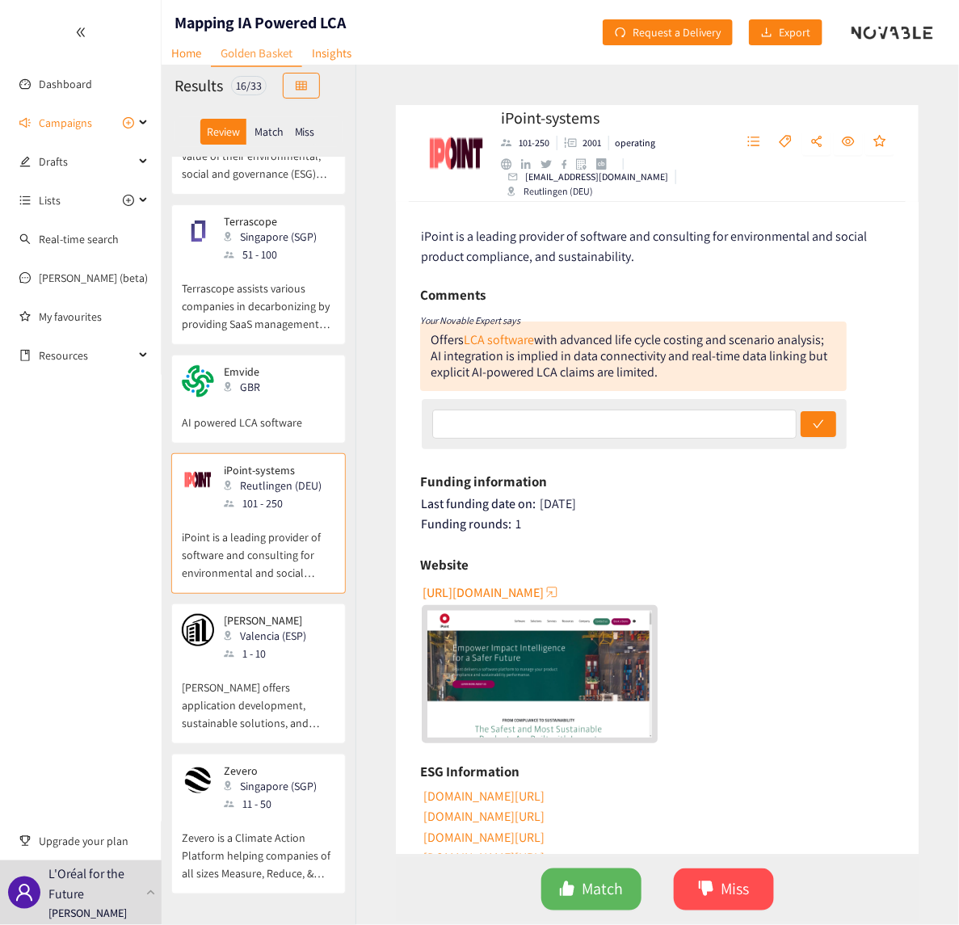
click at [239, 644] on div "1 - 10" at bounding box center [270, 653] width 92 height 18
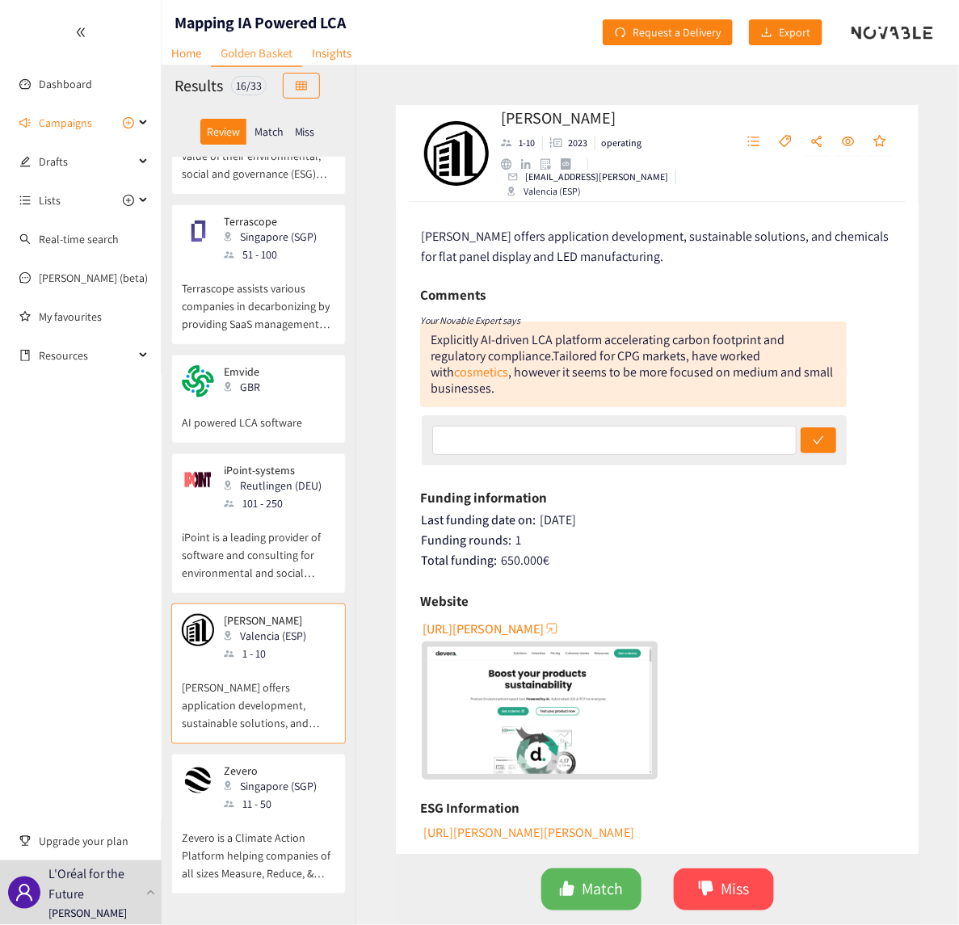
click at [248, 512] on p "iPoint is a leading provider of software and consulting for environmental and s…" at bounding box center [258, 546] width 153 height 69
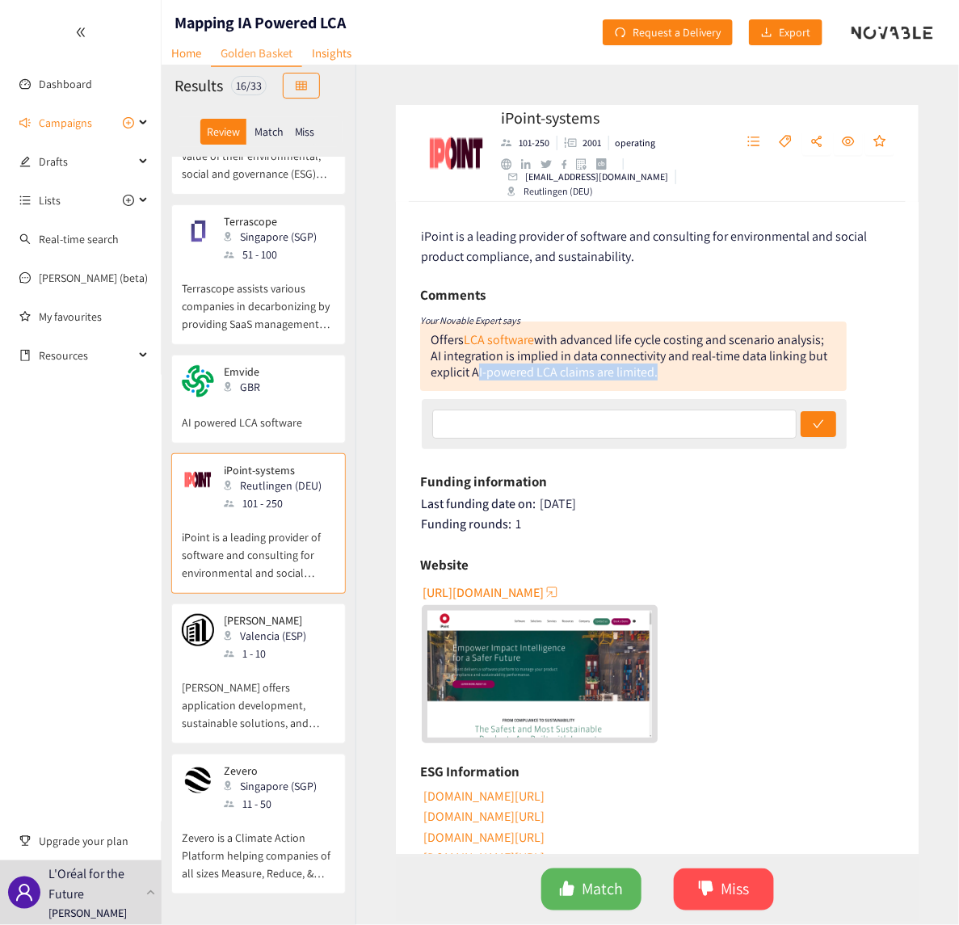
drag, startPoint x: 654, startPoint y: 372, endPoint x: 472, endPoint y: 380, distance: 181.8
click at [472, 380] on div "Offers LCA software with advanced life cycle costing and scenario analysis; AI …" at bounding box center [628, 355] width 396 height 49
drag, startPoint x: 472, startPoint y: 380, endPoint x: 662, endPoint y: 377, distance: 189.8
click at [662, 377] on div "Offers LCA software with advanced life cycle costing and scenario analysis; AI …" at bounding box center [633, 355] width 426 height 69
click at [203, 649] on p "[PERSON_NAME] offers application development, sustainable solutions, and chemic…" at bounding box center [258, 696] width 153 height 69
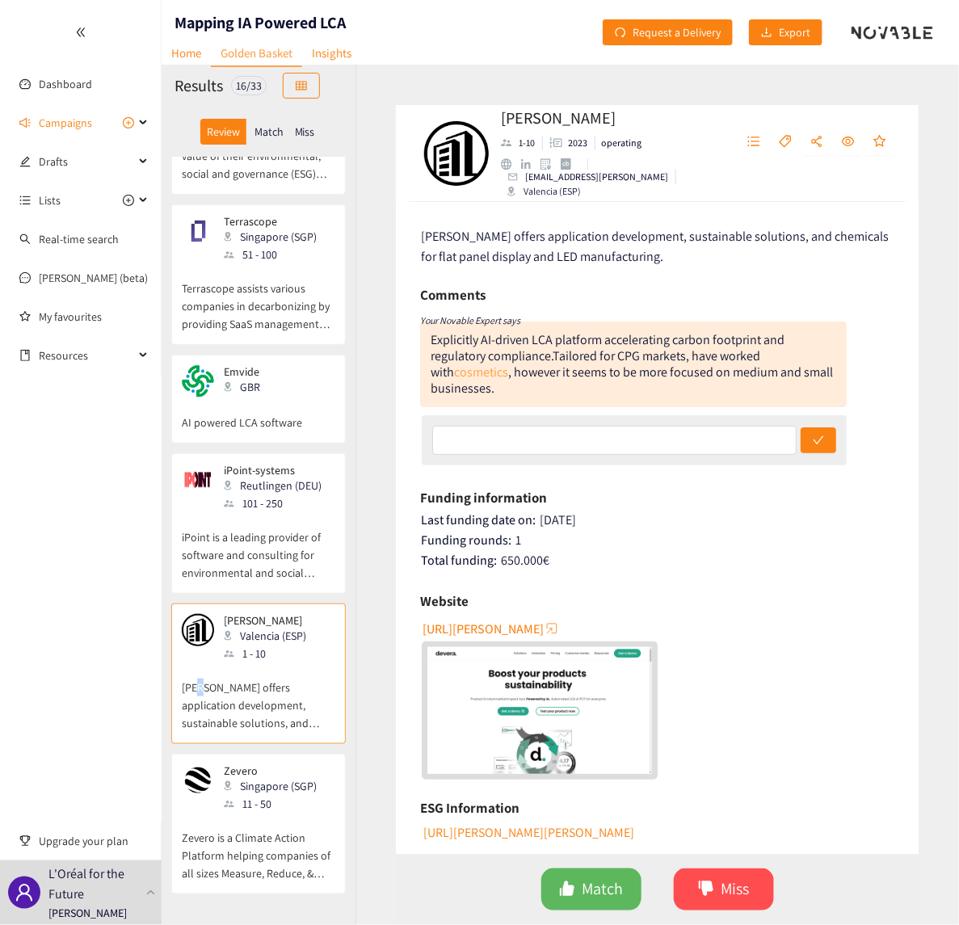
click at [456, 373] on link "cosmetics" at bounding box center [481, 371] width 54 height 17
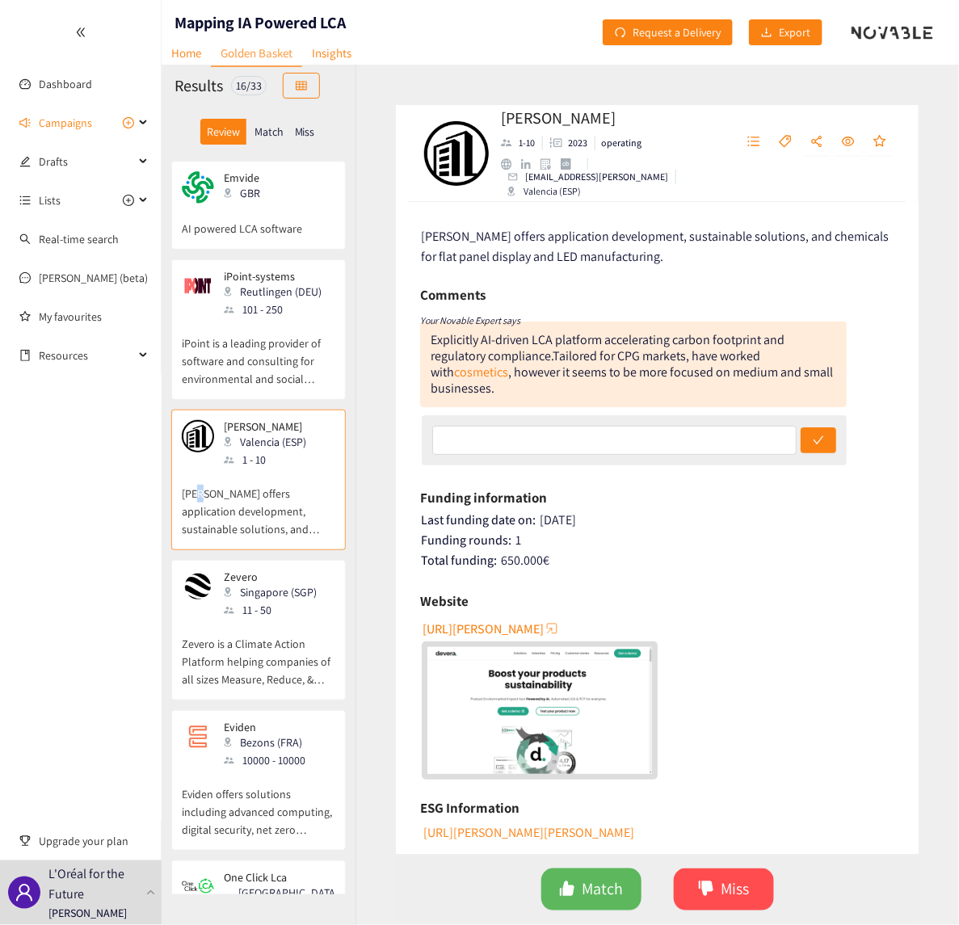
scroll to position [1312, 0]
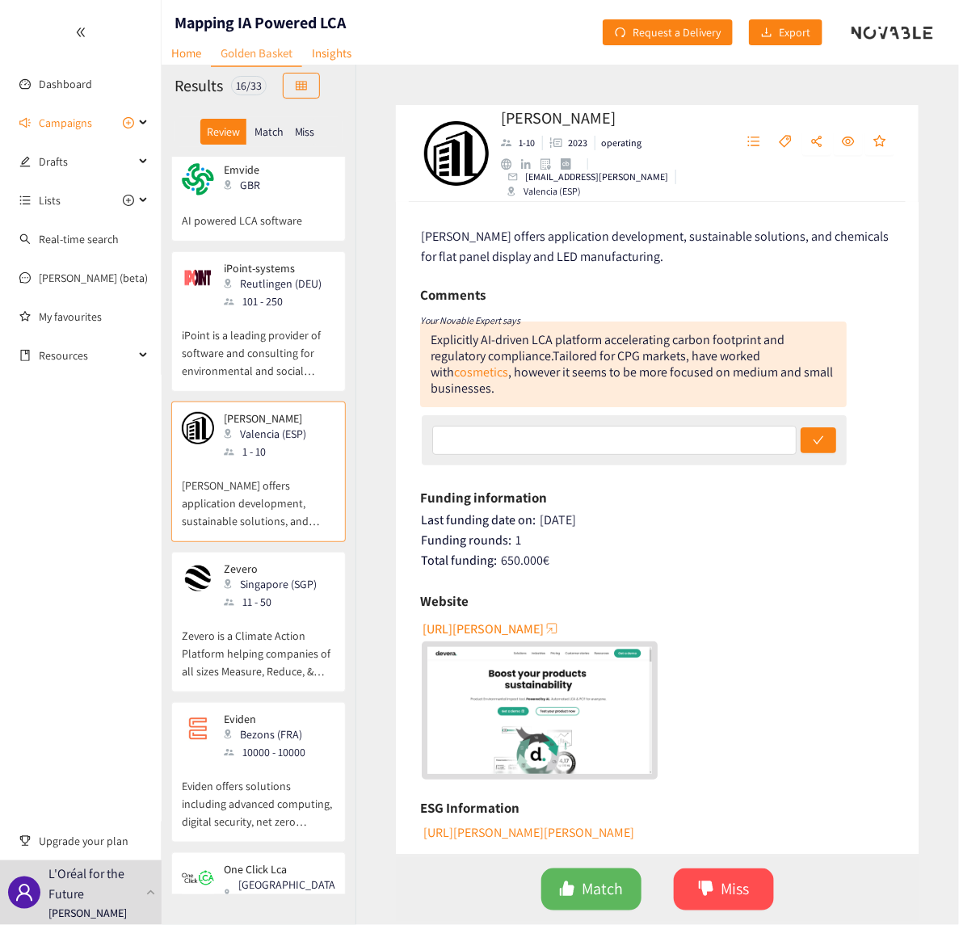
click at [246, 610] on p "Zevero is a Climate Action Platform helping companies of all sizes Measure, Red…" at bounding box center [258, 644] width 153 height 69
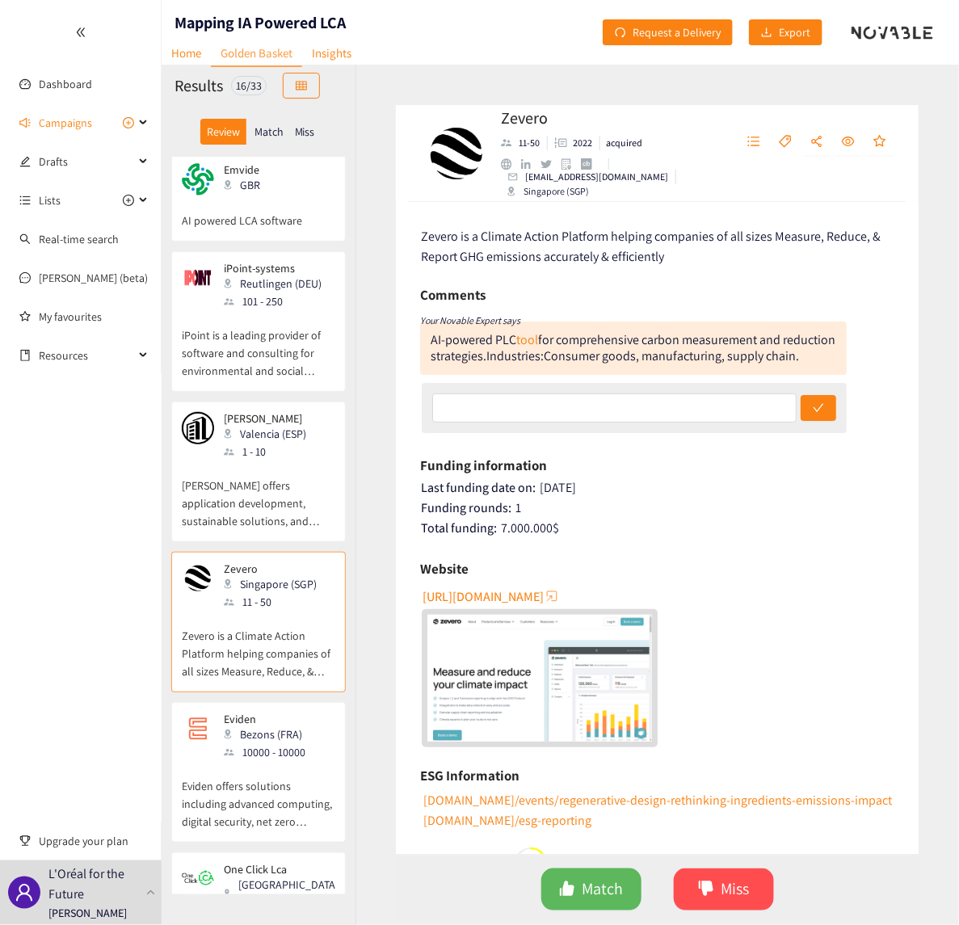
click at [497, 606] on span "[URL][DOMAIN_NAME]" at bounding box center [482, 596] width 121 height 20
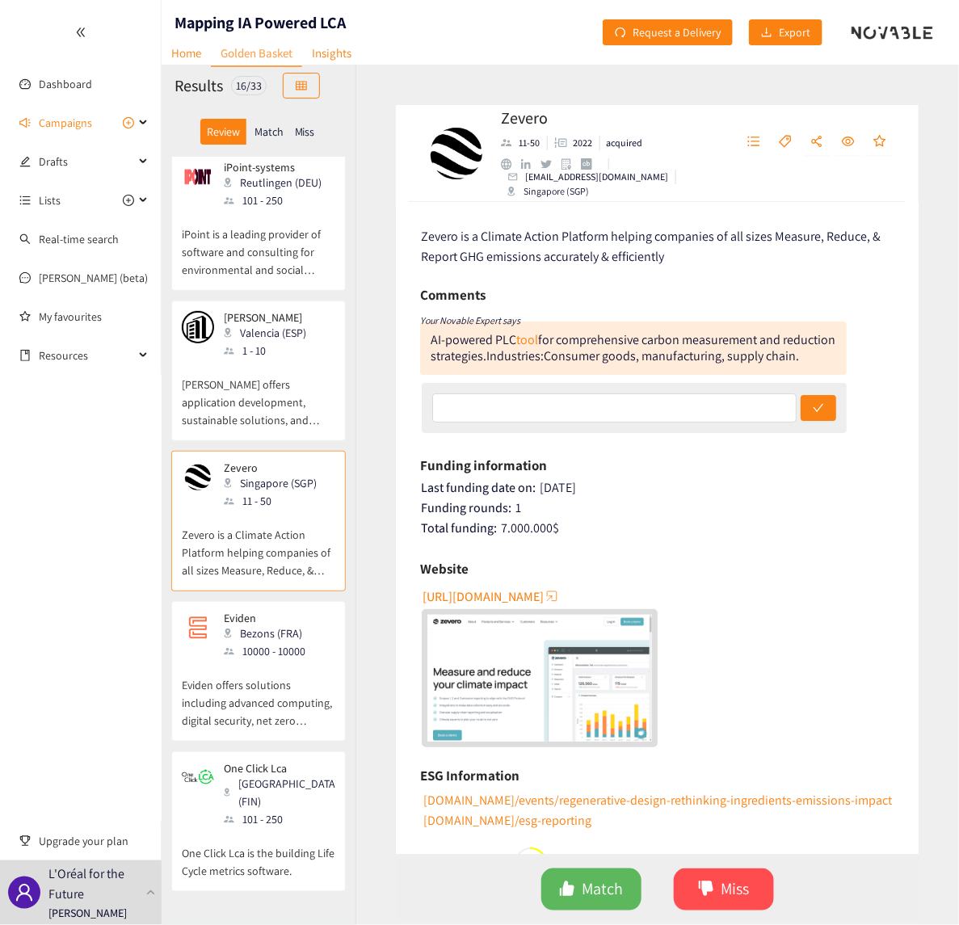
scroll to position [1514, 0]
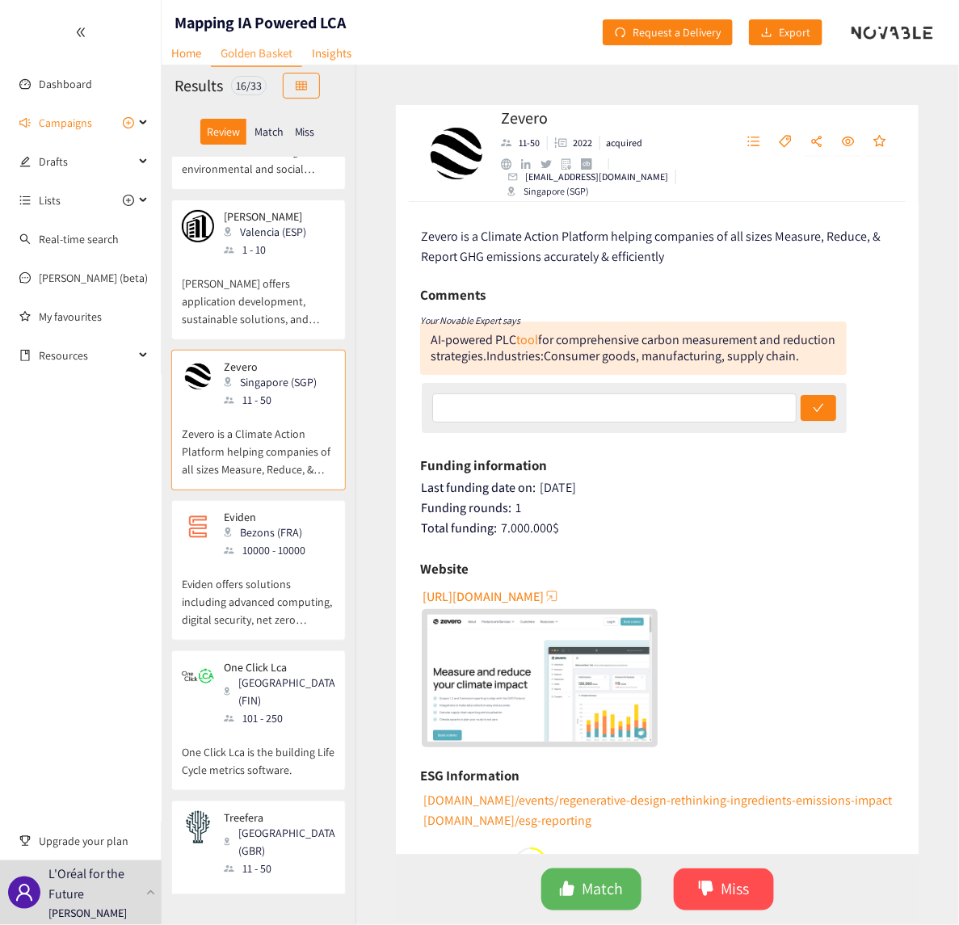
click at [254, 523] on div "Bezons (FRA)" at bounding box center [269, 532] width 91 height 18
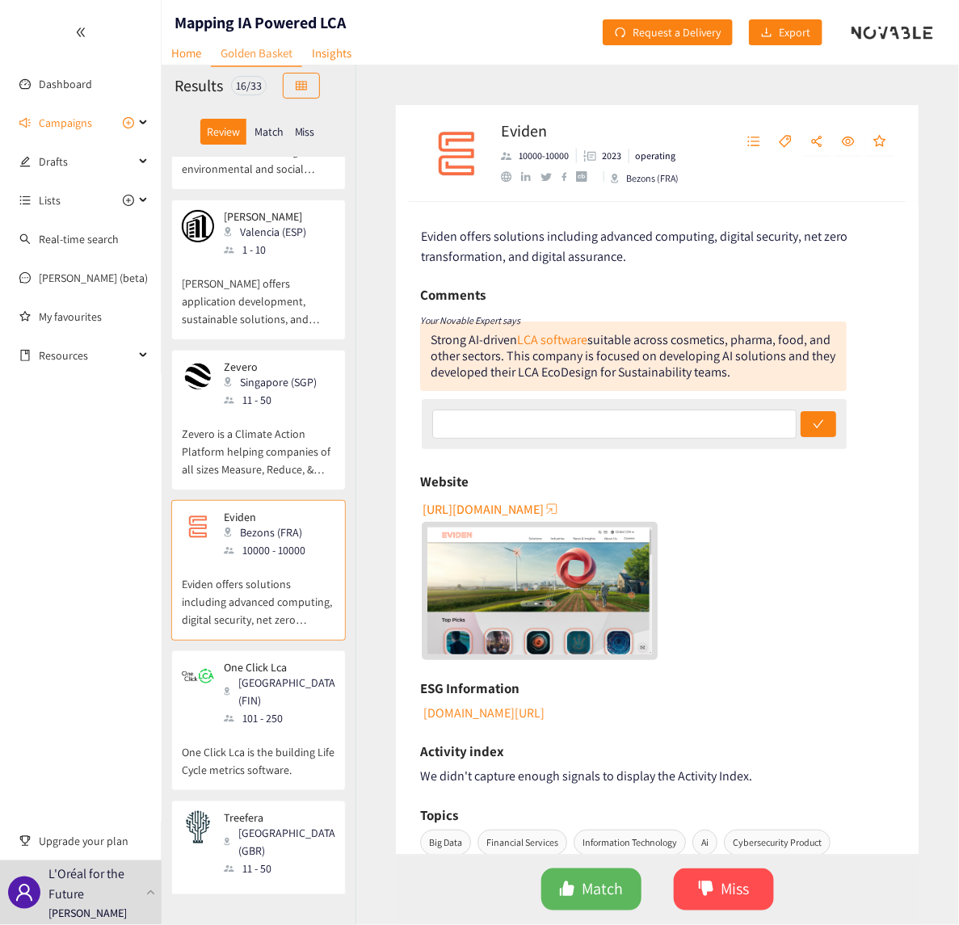
scroll to position [1567, 0]
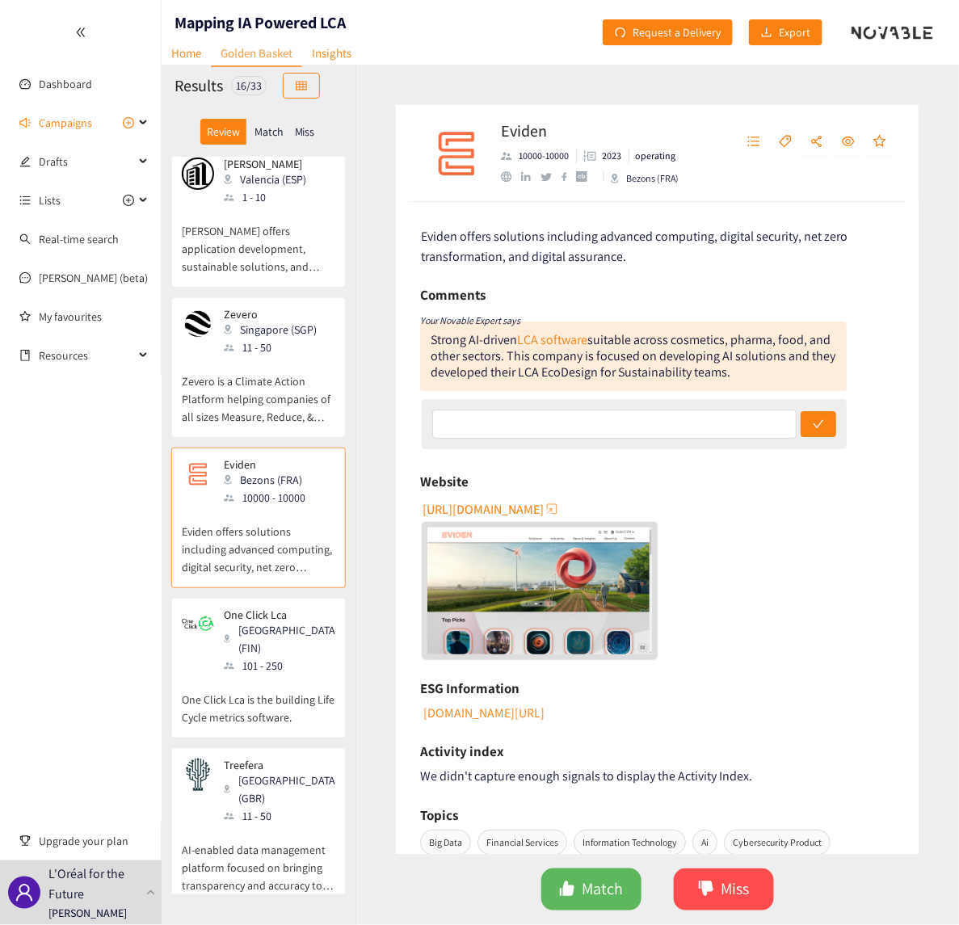
click at [280, 649] on div "101 - 250" at bounding box center [284, 666] width 121 height 18
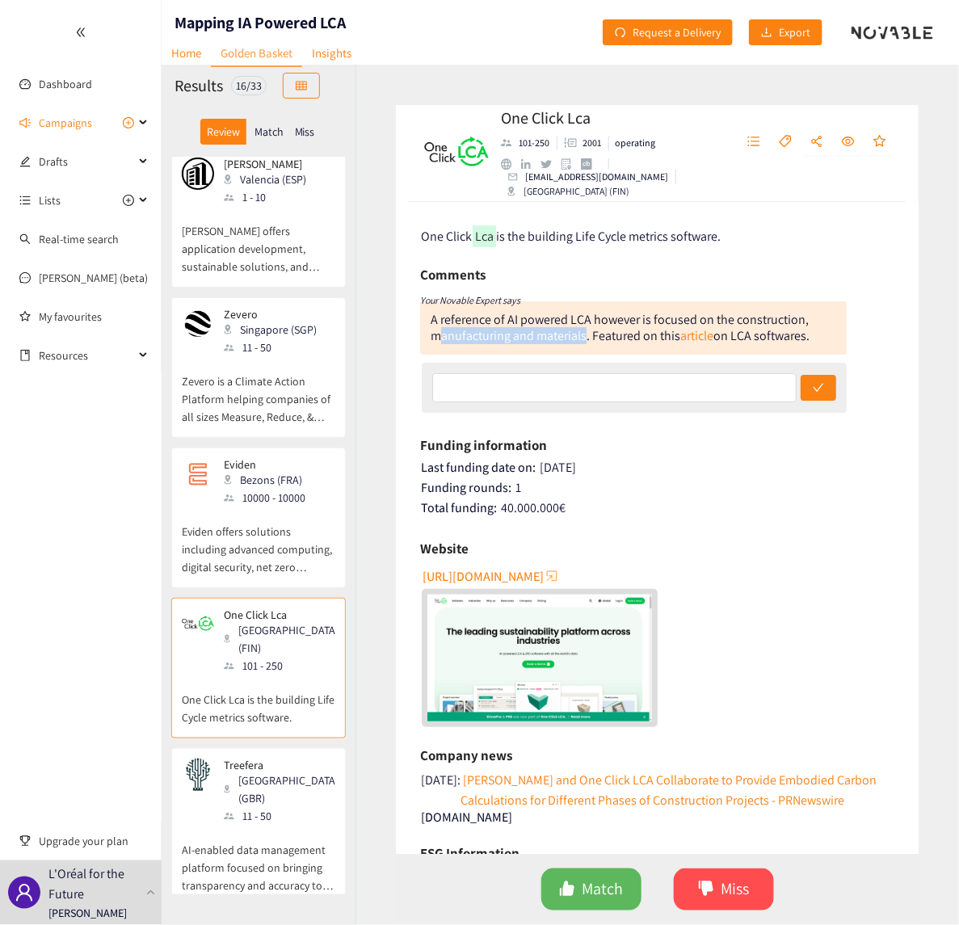
drag, startPoint x: 585, startPoint y: 338, endPoint x: 437, endPoint y: 340, distance: 148.6
click at [437, 340] on div "A reference of AI powered LCA however is focused on the construction, manufactu…" at bounding box center [619, 327] width 379 height 33
drag, startPoint x: 437, startPoint y: 340, endPoint x: 543, endPoint y: 339, distance: 105.8
click at [543, 339] on div "A reference of AI powered LCA however is focused on the construction, manufactu…" at bounding box center [619, 327] width 379 height 33
drag, startPoint x: 538, startPoint y: 335, endPoint x: 584, endPoint y: 337, distance: 46.1
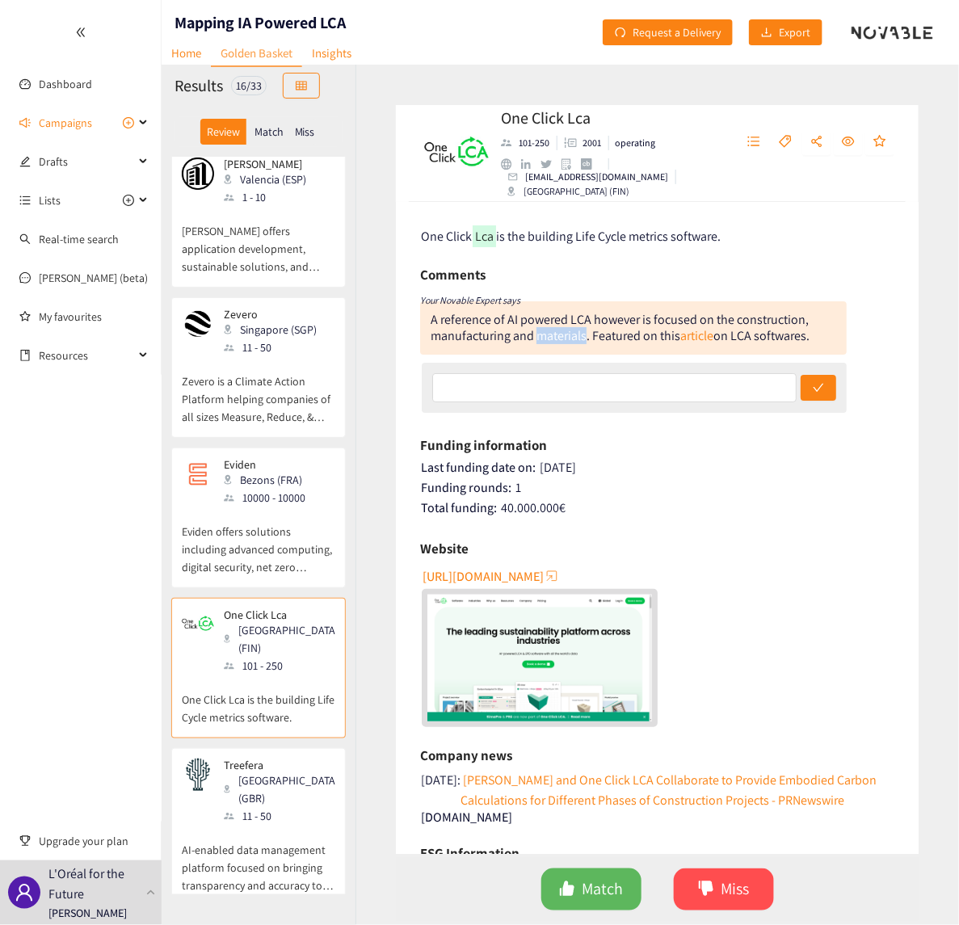
click at [584, 337] on div "A reference of AI powered LCA however is focused on the construction, manufactu…" at bounding box center [619, 327] width 379 height 33
click at [494, 570] on span "[URL][DOMAIN_NAME]" at bounding box center [482, 576] width 121 height 20
click at [246, 649] on div "[GEOGRAPHIC_DATA] (GBR)" at bounding box center [284, 789] width 121 height 36
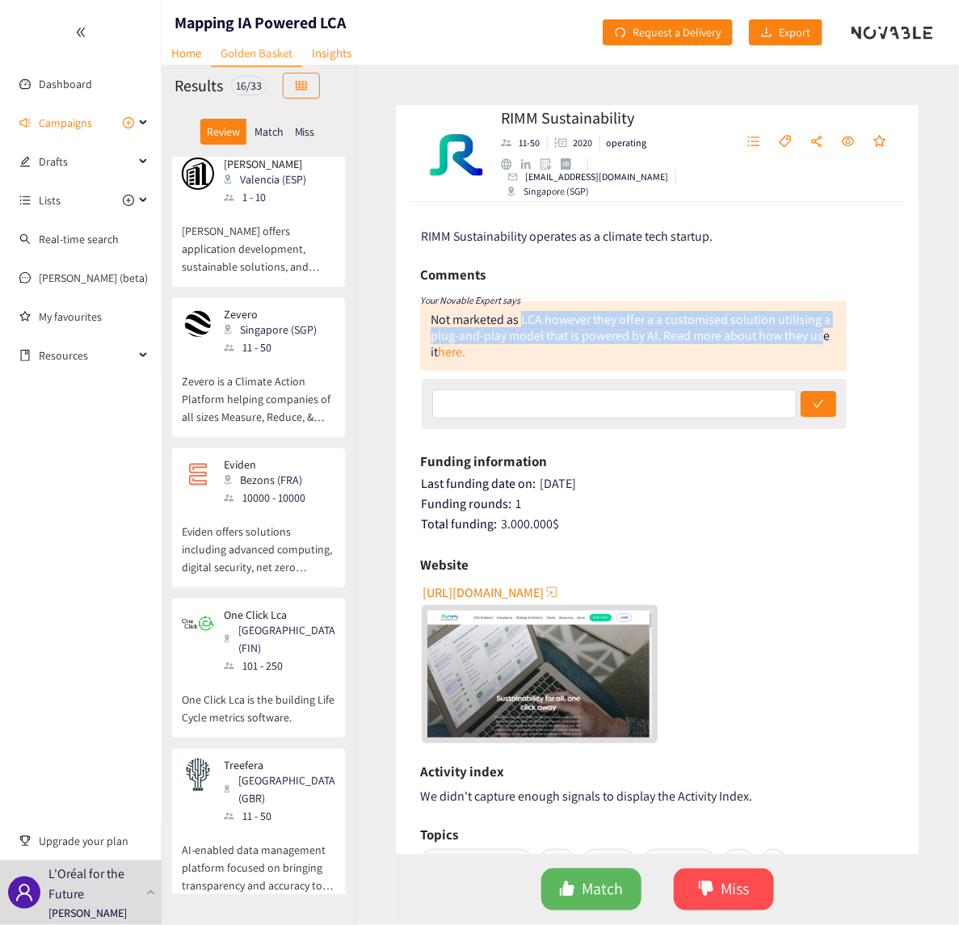
drag, startPoint x: 519, startPoint y: 321, endPoint x: 821, endPoint y: 336, distance: 302.4
click at [821, 336] on div "Not marketed as LCA however they offer a a customised solution utilising a plug…" at bounding box center [630, 335] width 400 height 49
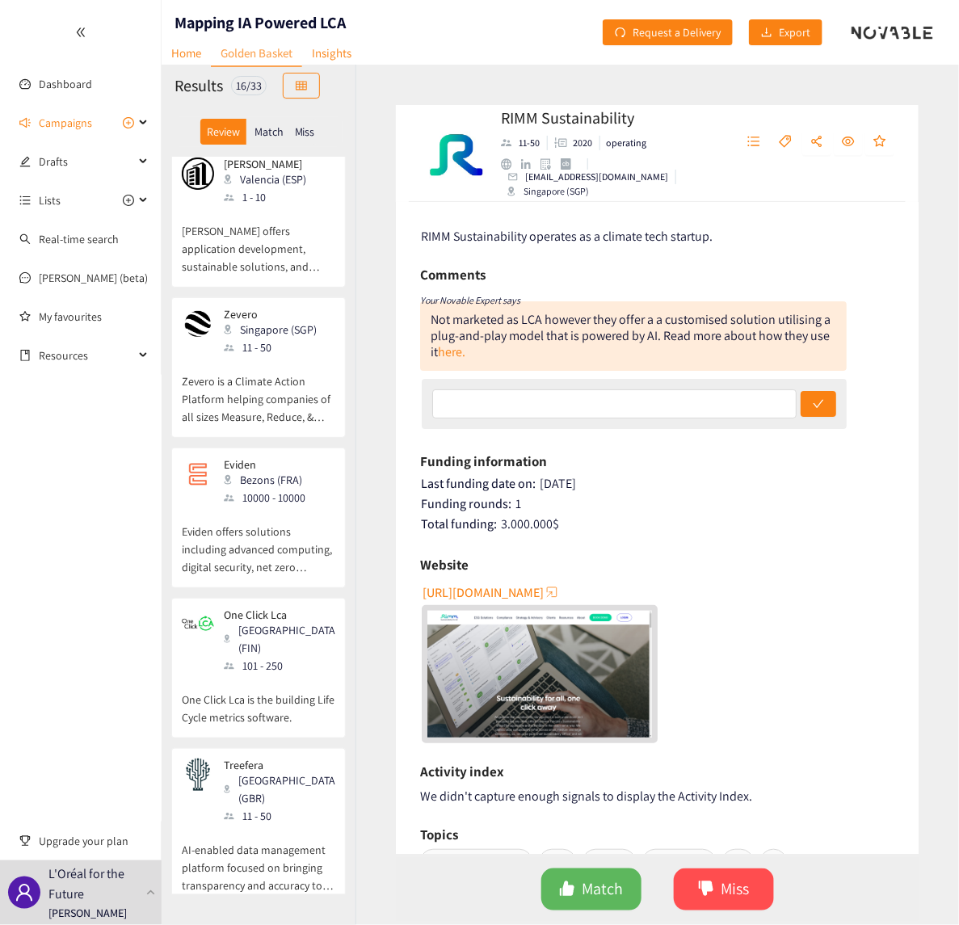
click at [616, 348] on div "Not marketed as LCA however they offer a a customised solution utilising a plug…" at bounding box center [633, 335] width 426 height 69
click at [448, 350] on link "here." at bounding box center [451, 351] width 27 height 17
click at [486, 589] on span "[URL][DOMAIN_NAME]" at bounding box center [482, 592] width 121 height 20
